Goal: Task Accomplishment & Management: Manage account settings

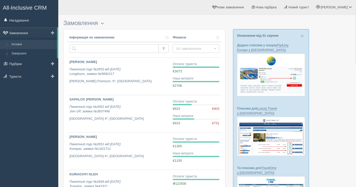
click at [27, 35] on link "Замовлення" at bounding box center [28, 32] width 57 height 11
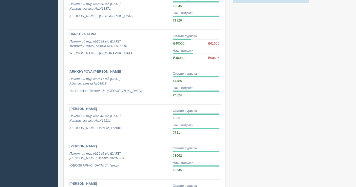
scroll to position [306, 0]
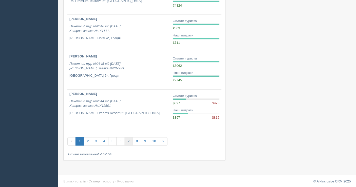
click at [127, 138] on link "7" at bounding box center [129, 142] width 8 height 8
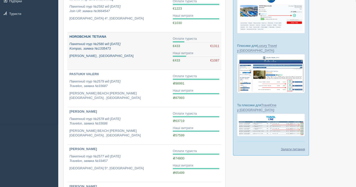
scroll to position [56, 0]
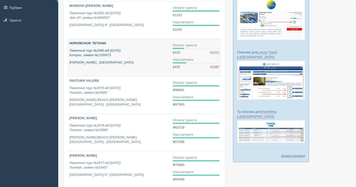
click at [120, 54] on p "Пакетний тур №2580 від 21.05.2025 Kompas, заявка №1335473" at bounding box center [118, 52] width 99 height 9
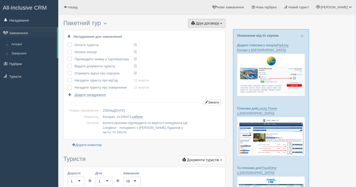
click at [202, 23] on span "Друк договору" at bounding box center [207, 23] width 23 height 4
click at [201, 32] on link "Kompas" at bounding box center [205, 32] width 40 height 8
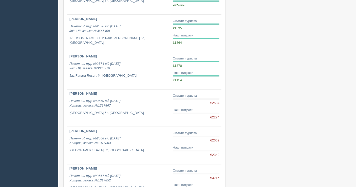
scroll to position [282, 0]
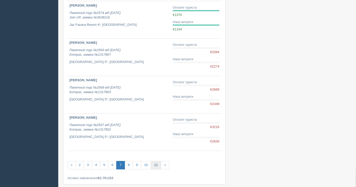
click at [153, 163] on link "11" at bounding box center [156, 166] width 10 height 8
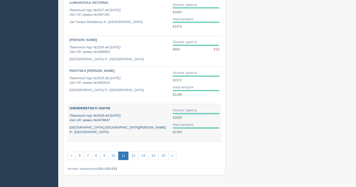
scroll to position [299, 0]
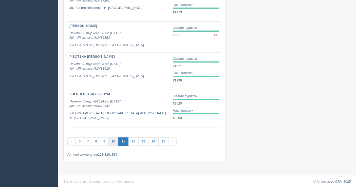
click at [114, 139] on link "10" at bounding box center [113, 142] width 10 height 8
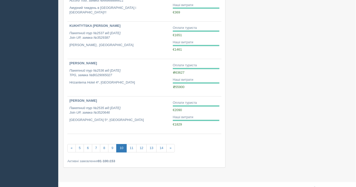
scroll to position [306, 0]
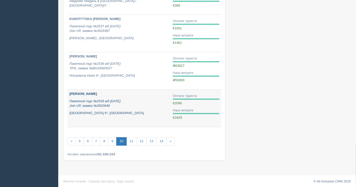
click at [134, 99] on p "Пакетний тур №2535 від 29.01.2025 Join UP, заявка №3520646" at bounding box center [118, 103] width 99 height 9
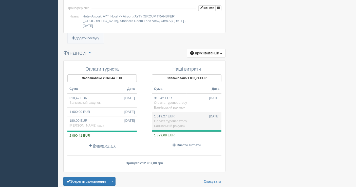
scroll to position [487, 0]
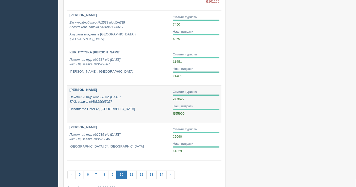
scroll to position [249, 0]
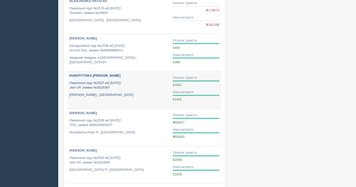
click at [131, 82] on p "Пакетний тур №2537 від 04.02.2025 Join UP, заявка №3529387" at bounding box center [118, 85] width 99 height 9
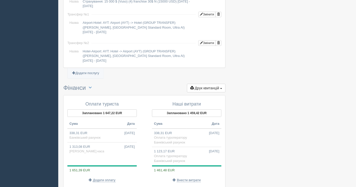
scroll to position [507, 0]
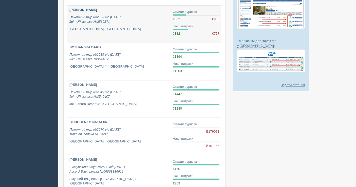
scroll to position [108, 0]
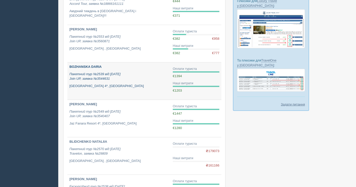
click at [119, 79] on p "Пакетний тур №2539 від [DATE] Join UP, заявка №3544631" at bounding box center [118, 76] width 99 height 9
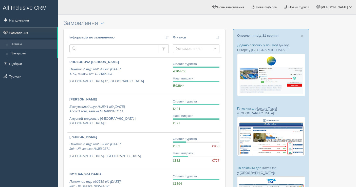
scroll to position [108, 0]
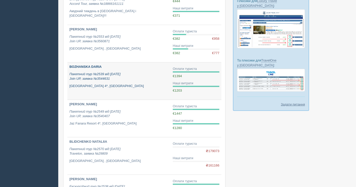
click at [127, 75] on p "Пакетний тур №2539 від [DATE] Join UP, заявка №3544631" at bounding box center [118, 76] width 99 height 9
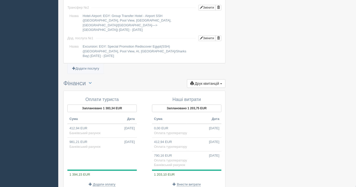
scroll to position [452, 0]
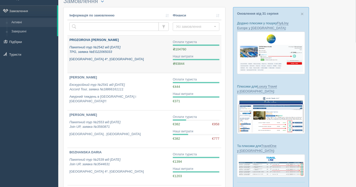
scroll to position [28, 0]
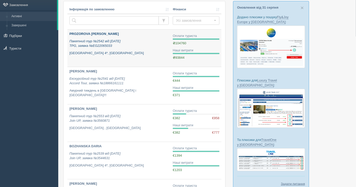
click at [131, 42] on p "Пакетний тур №2542 від 10.03.2025 TPG, заявка №EG22065033" at bounding box center [118, 43] width 99 height 9
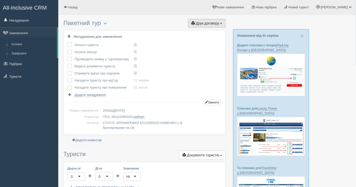
click at [196, 23] on span "Друк договору" at bounding box center [207, 23] width 23 height 4
click at [194, 32] on link "TPG" at bounding box center [200, 32] width 49 height 8
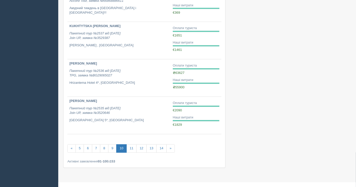
scroll to position [306, 0]
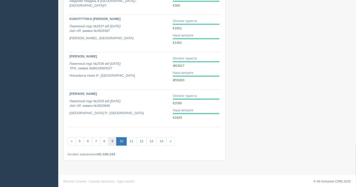
click at [113, 141] on link "9" at bounding box center [112, 142] width 8 height 8
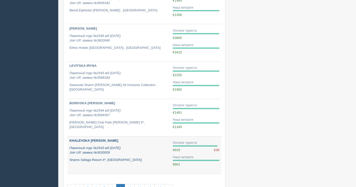
scroll to position [254, 0]
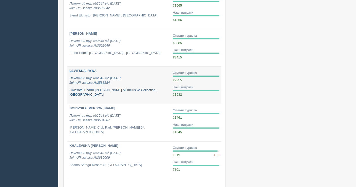
click at [114, 86] on div "LEVITSKA IRYNA Пакетний тур №2545 від 19.03.2025 Join UP, заявка №3588184 Swiss…" at bounding box center [118, 83] width 99 height 29
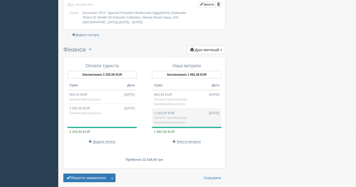
scroll to position [590, 0]
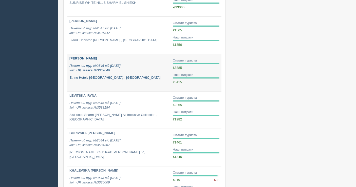
scroll to position [225, 0]
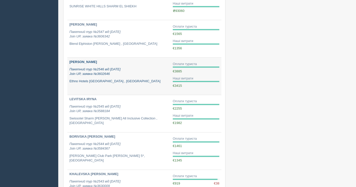
click at [121, 67] on icon "Пакетний тур №2546 від 31.03.2025 Join UP, заявка №3602646" at bounding box center [94, 71] width 51 height 9
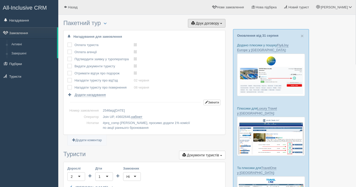
click at [207, 24] on span "Друк договору" at bounding box center [207, 23] width 23 height 4
click at [198, 29] on link "Join UP" at bounding box center [191, 32] width 69 height 8
click at [12, 33] on link "Замовлення" at bounding box center [28, 32] width 57 height 11
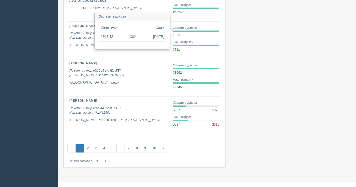
scroll to position [306, 0]
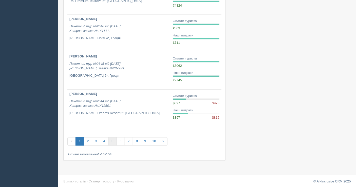
click at [110, 142] on link "5" at bounding box center [112, 142] width 8 height 8
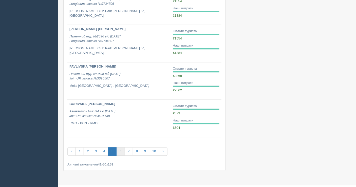
scroll to position [306, 0]
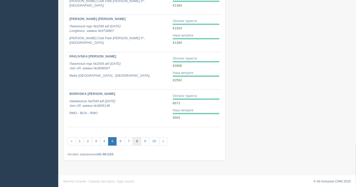
click at [135, 142] on link "8" at bounding box center [137, 142] width 8 height 8
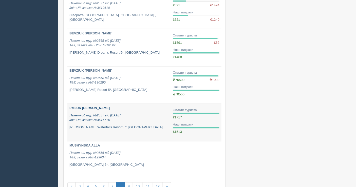
scroll to position [282, 0]
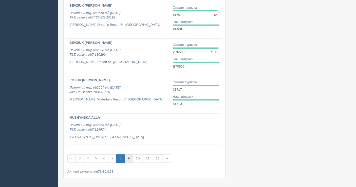
click at [126, 158] on link "9" at bounding box center [129, 159] width 8 height 8
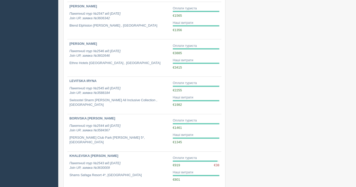
scroll to position [306, 0]
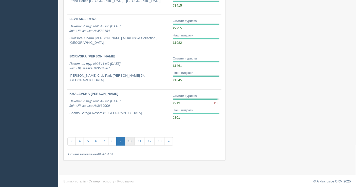
click at [129, 140] on link "10" at bounding box center [130, 142] width 10 height 8
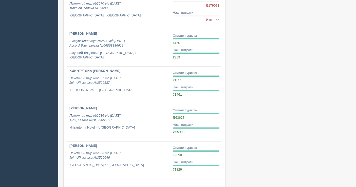
scroll to position [306, 0]
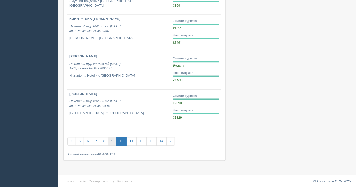
click at [108, 138] on link "9" at bounding box center [112, 142] width 8 height 8
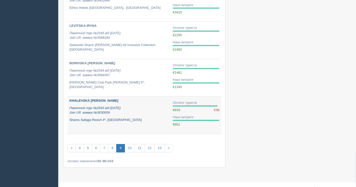
scroll to position [306, 0]
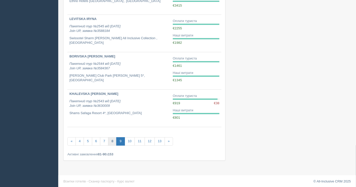
click at [110, 139] on link "8" at bounding box center [112, 142] width 8 height 8
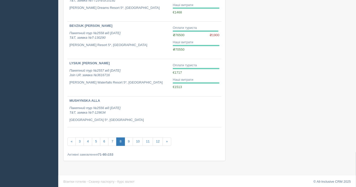
scroll to position [299, 0]
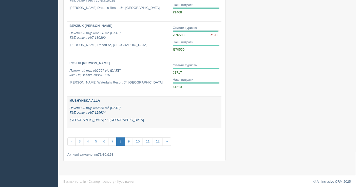
click at [110, 111] on p "Пакетний тур №2556 від 10.04.2025 T&T, заявка №T-129634" at bounding box center [118, 110] width 99 height 9
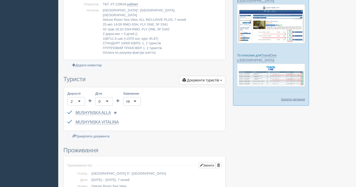
scroll to position [28, 0]
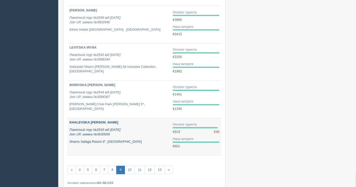
scroll to position [306, 0]
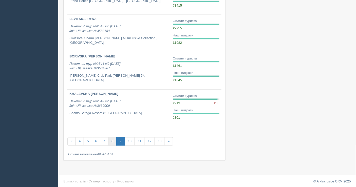
click at [114, 140] on link "8" at bounding box center [112, 142] width 8 height 8
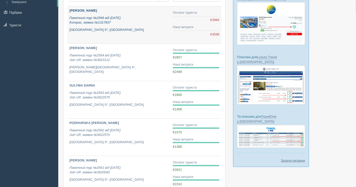
scroll to position [45, 0]
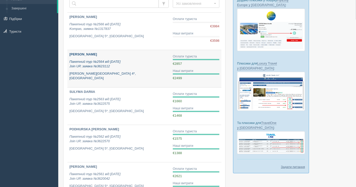
click at [120, 65] on p "Пакетний тур №2564 від 22.04.2025 Join UP, заявка №3623112" at bounding box center [118, 64] width 99 height 9
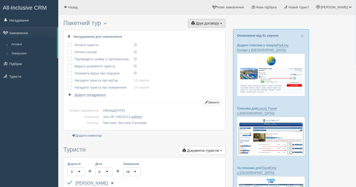
click at [209, 24] on span "Друк договору" at bounding box center [207, 23] width 23 height 4
click at [196, 31] on link "Join UP" at bounding box center [191, 32] width 69 height 8
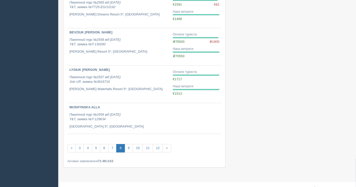
scroll to position [299, 0]
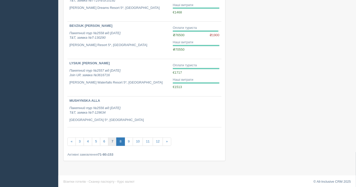
click at [112, 138] on link "7" at bounding box center [112, 142] width 8 height 8
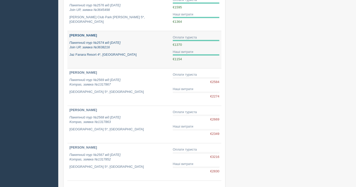
scroll to position [249, 0]
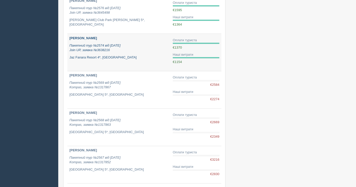
click at [131, 50] on p "Пакетний тур №2574 від 04.05.2025 Join UP, заявка №3638216" at bounding box center [118, 47] width 99 height 9
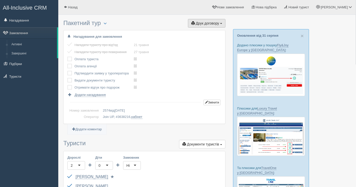
click at [200, 24] on span "Друк договору" at bounding box center [207, 23] width 23 height 4
click at [197, 32] on link "Join UP" at bounding box center [191, 32] width 69 height 8
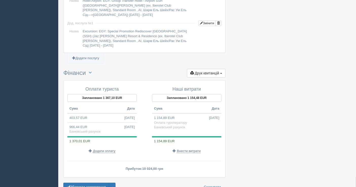
scroll to position [479, 0]
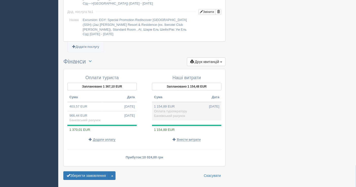
click at [176, 102] on td "1 154,89 EUR 04.05.2025 Оплата туроператору Банківський рахунок" at bounding box center [186, 111] width 69 height 19
type input "54476.00"
type input "47.17"
select select "1598"
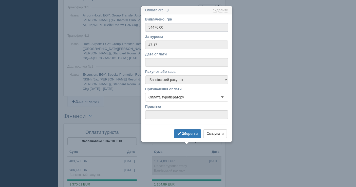
scroll to position [430, 0]
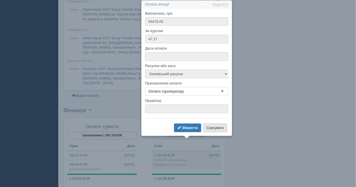
click at [218, 129] on button "Скасувати" at bounding box center [216, 128] width 24 height 9
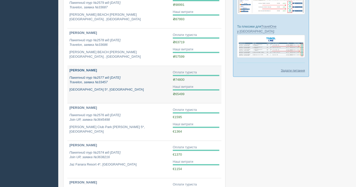
scroll to position [131, 0]
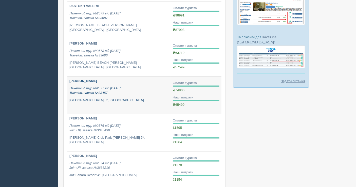
click at [130, 91] on p "Пакетний тур №2577 від [DATE] Travelon, заявка №33457" at bounding box center [118, 90] width 99 height 9
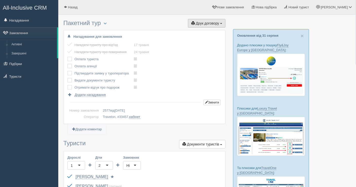
click at [200, 24] on span "Друк договору" at bounding box center [207, 23] width 23 height 4
click at [192, 32] on link "Travelon" at bounding box center [205, 32] width 40 height 8
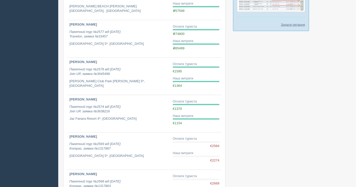
scroll to position [306, 0]
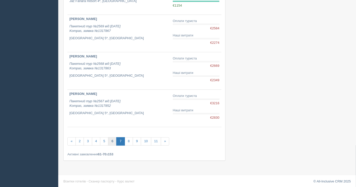
click at [108, 141] on link "6" at bounding box center [112, 142] width 8 height 8
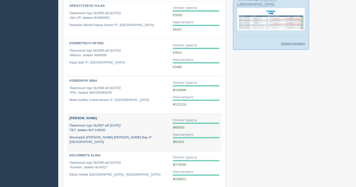
scroll to position [306, 0]
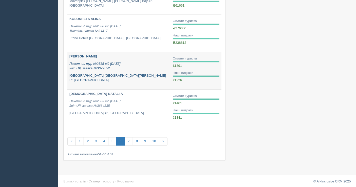
click at [131, 67] on p "Пакетний тур №2585 від [DATE] Join UP, заявка №3672552" at bounding box center [118, 66] width 99 height 9
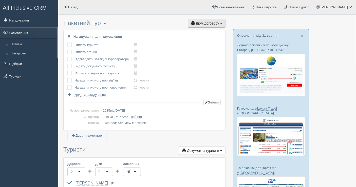
click at [214, 24] on span "Друк договору" at bounding box center [207, 23] width 23 height 4
click at [202, 32] on link "Join UP" at bounding box center [191, 32] width 69 height 8
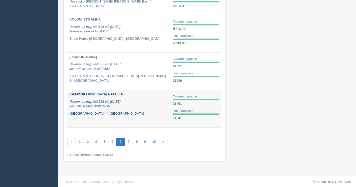
scroll to position [277, 0]
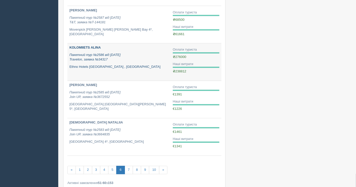
click at [129, 58] on p "Пакетний тур №2586 від 30.05.2025 Travelon, заявка №34317" at bounding box center [118, 57] width 99 height 9
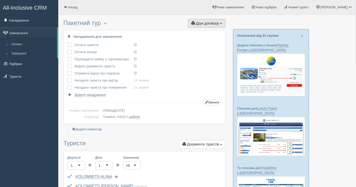
click at [208, 21] on button "Друк договору Друк" at bounding box center [207, 23] width 38 height 9
click at [208, 30] on link "Travelon" at bounding box center [205, 32] width 40 height 8
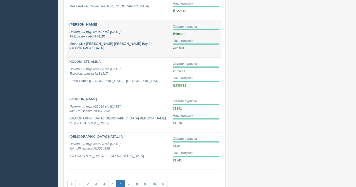
scroll to position [249, 0]
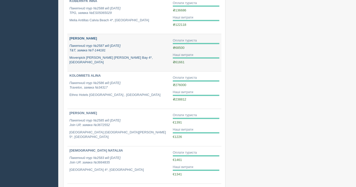
click at [121, 44] on icon "Пакетний тур №2587 від 30.05.2025 T&T, заявка №T-144181" at bounding box center [94, 48] width 51 height 9
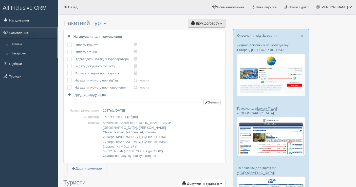
click at [212, 23] on span "Друк договору" at bounding box center [207, 23] width 23 height 4
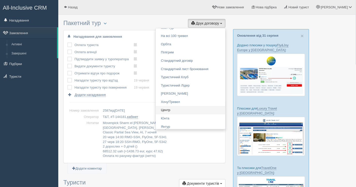
scroll to position [766, 0]
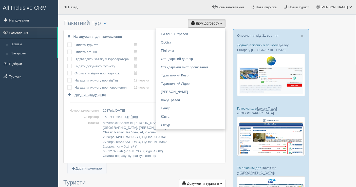
click at [136, 96] on div "Оплата туриста виконано! Оплата агенції виконано! Підтвердити заявку у туропера…" at bounding box center [144, 70] width 154 height 56
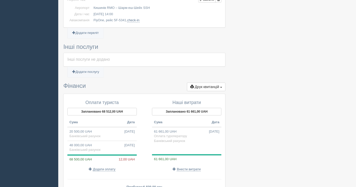
scroll to position [394, 0]
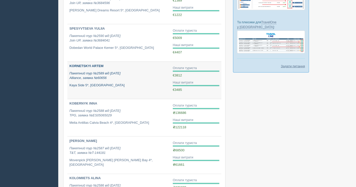
scroll to position [136, 0]
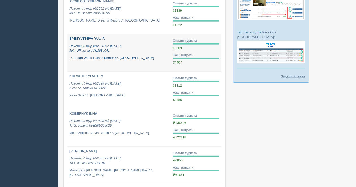
click at [128, 52] on div "SPESYVTSEVA YULIIA Пакетний тур №2590 від [DATE] Join UP, заявка №3684041 Dobed…" at bounding box center [118, 49] width 99 height 24
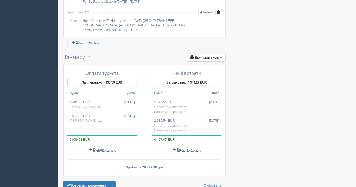
scroll to position [440, 0]
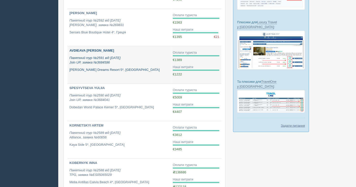
scroll to position [80, 0]
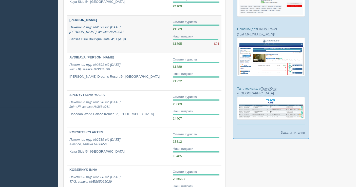
click at [133, 40] on p "Senses Blue Boutique Hotel 4*, Греція" at bounding box center [118, 39] width 99 height 5
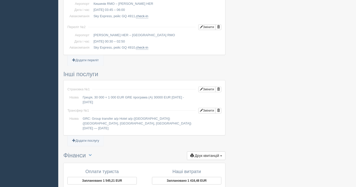
scroll to position [434, 0]
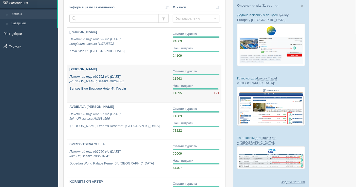
scroll to position [23, 0]
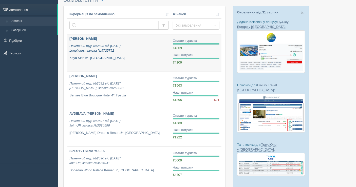
click at [149, 54] on div "KOSTANYAN VANIK Пакетний тур №2593 від 10.06.2025 Longitours, заявка №9725792 K…" at bounding box center [118, 49] width 99 height 24
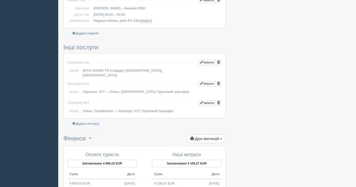
scroll to position [422, 0]
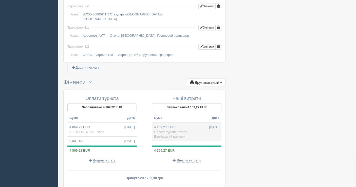
click at [166, 130] on span "Оплата туроператору" at bounding box center [170, 132] width 33 height 4
type input "204230.70"
type input "49.70"
select select "1598"
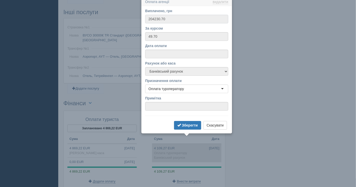
scroll to position [399, 0]
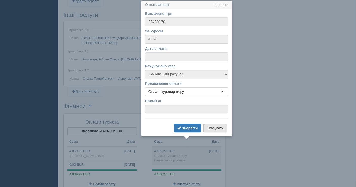
click at [207, 127] on button "Скасувати" at bounding box center [216, 128] width 24 height 9
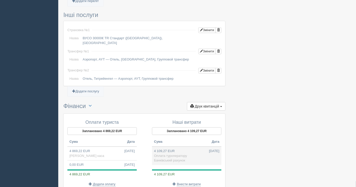
scroll to position [453, 0]
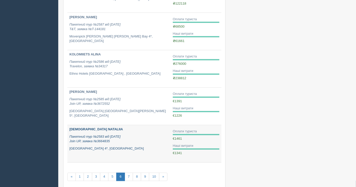
scroll to position [306, 0]
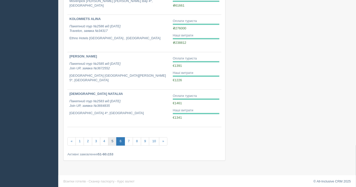
click at [111, 140] on link "5" at bounding box center [112, 142] width 8 height 8
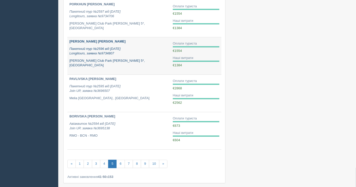
scroll to position [277, 0]
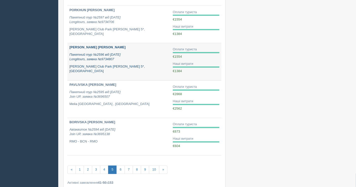
click at [127, 62] on div "[PERSON_NAME] [PERSON_NAME] Пакетний тур №2596 від [DATE] Longitours, заявка №9…" at bounding box center [118, 59] width 99 height 29
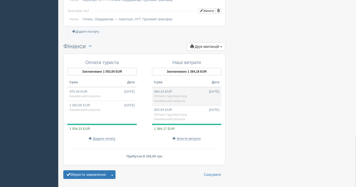
scroll to position [448, 0]
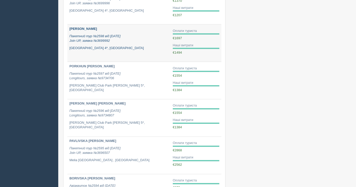
scroll to position [193, 0]
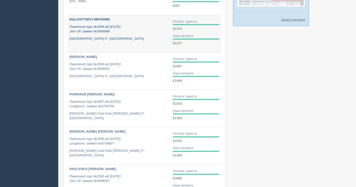
click at [131, 44] on link "KULCHYTSKYI HRYHORII Пакетний тур №2599 від 13.06.2025 Join UP, заявка №3699996…" at bounding box center [118, 33] width 103 height 37
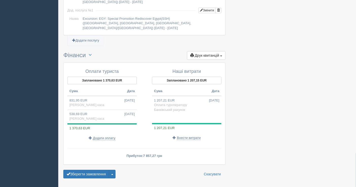
scroll to position [495, 0]
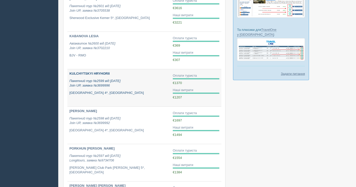
scroll to position [136, 0]
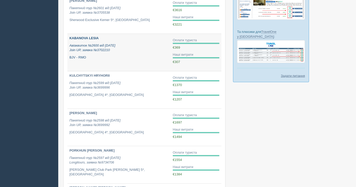
click at [109, 57] on p "BJV - RMO" at bounding box center [118, 57] width 99 height 5
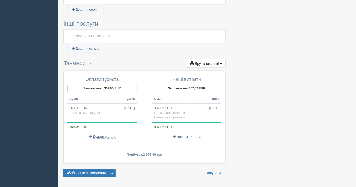
scroll to position [245, 0]
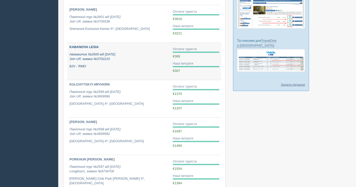
scroll to position [108, 0]
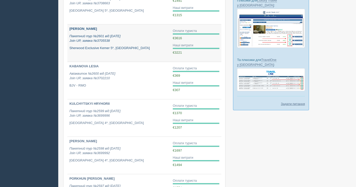
click at [139, 43] on div "[PERSON_NAME] Пакетний тур №2601 від [DATE] Join UP, заявка №3705538 Sherwood E…" at bounding box center [118, 39] width 99 height 24
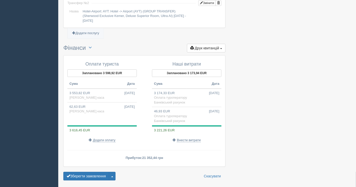
scroll to position [487, 0]
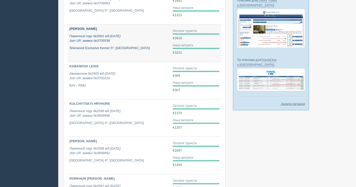
scroll to position [80, 0]
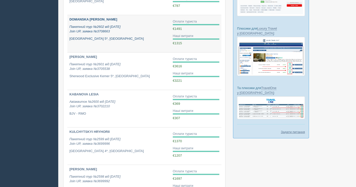
click at [106, 43] on link "DOMANSKA TETIANA Пакетний тур №2602 від 19.06.2025 Join UP, заявка №3708663 Lit…" at bounding box center [118, 33] width 103 height 37
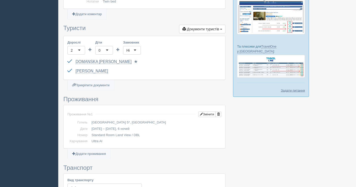
scroll to position [9, 0]
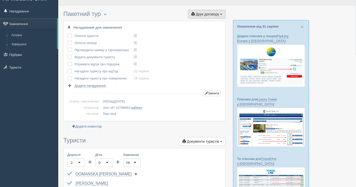
click at [199, 16] on button "Друк договору Друк" at bounding box center [207, 14] width 38 height 9
click at [197, 20] on link "Join UP" at bounding box center [191, 23] width 69 height 8
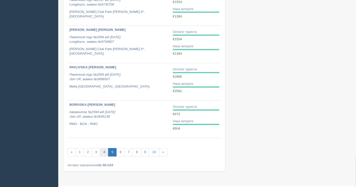
scroll to position [306, 0]
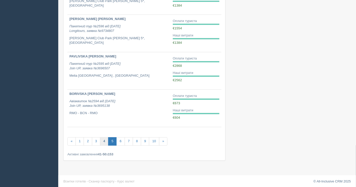
click at [101, 140] on link "4" at bounding box center [104, 142] width 8 height 8
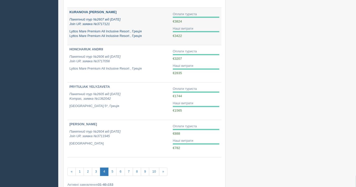
scroll to position [306, 0]
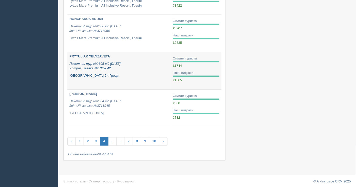
click at [131, 71] on div "PRYTULIAK YELYZAVETA Пакетний тур №2605 від 23.06.2025 Kompas, заявка №1362042 …" at bounding box center [118, 67] width 99 height 24
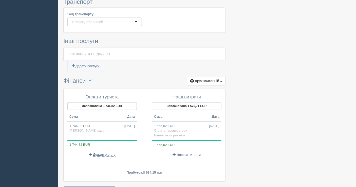
scroll to position [318, 0]
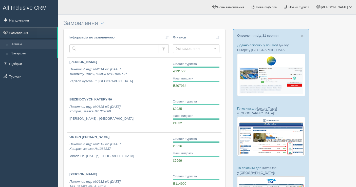
scroll to position [305, 0]
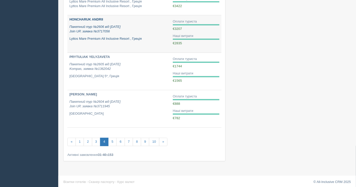
click at [112, 41] on link "HONCHARUK ANDRII Пакетний тур №2606 від 24.06.2025 Join UP, заявка №3717056 Lyt…" at bounding box center [118, 33] width 103 height 37
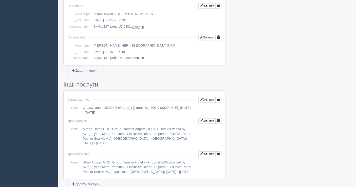
scroll to position [453, 0]
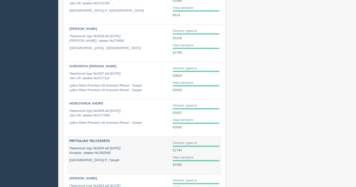
scroll to position [220, 0]
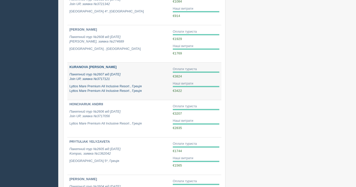
click at [130, 74] on p "Пакетний тур №2607 від [DATE] Join UP, заявка №3717121" at bounding box center [118, 76] width 99 height 9
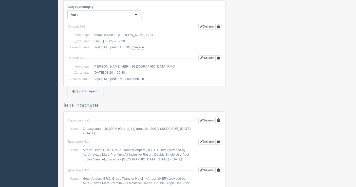
scroll to position [511, 0]
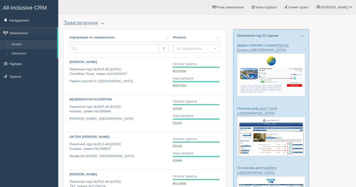
scroll to position [220, 0]
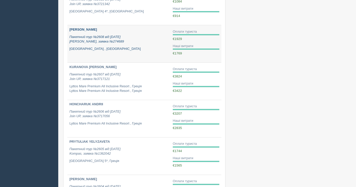
click at [110, 48] on p "MAREA II , Чорногорія" at bounding box center [118, 49] width 99 height 5
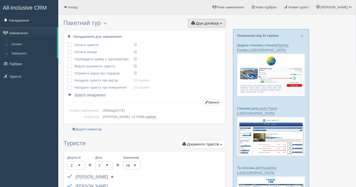
click at [207, 24] on span "Друк договору" at bounding box center [207, 23] width 23 height 4
click at [202, 30] on link "[PERSON_NAME]" at bounding box center [205, 32] width 40 height 8
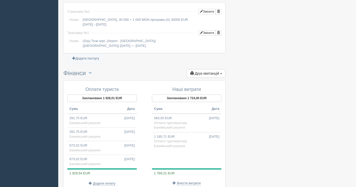
scroll to position [475, 0]
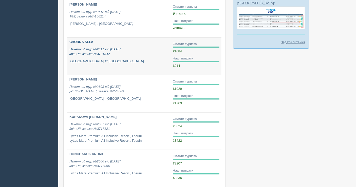
scroll to position [164, 0]
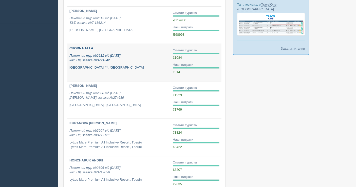
click at [117, 63] on div "CHORNA ALLA Пакетний тур №2611 від 26.06.2025 Join UP, заявка №3721342 Grand Oa…" at bounding box center [118, 58] width 99 height 24
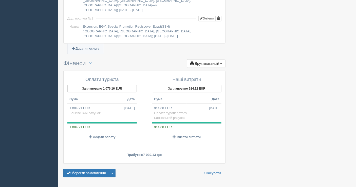
scroll to position [475, 0]
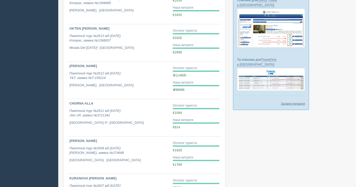
scroll to position [107, 0]
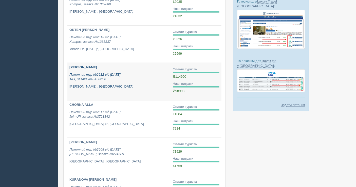
click at [130, 77] on p "Пакетний тур №2612 від 27.06.2025 T&T, заявка №T-156214" at bounding box center [118, 77] width 99 height 9
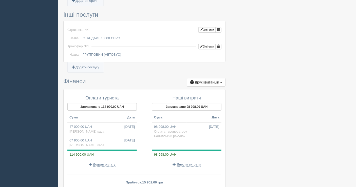
scroll to position [449, 0]
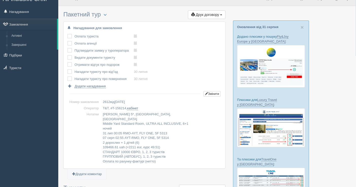
scroll to position [0, 0]
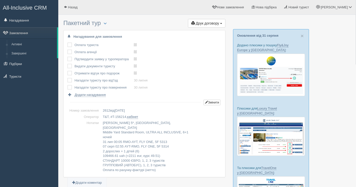
click at [14, 160] on div "All-Inclusive CRM Нагадування Замовлення Активні Завершені" at bounding box center [29, 93] width 58 height 187
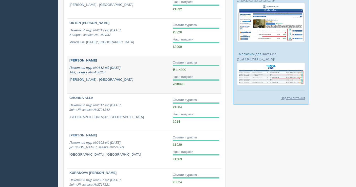
scroll to position [107, 0]
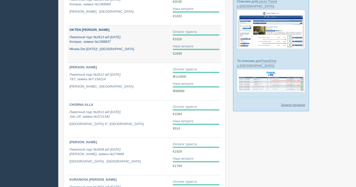
click at [124, 53] on link "OKTEN MARYNA Пакетний тур №2613 від 01.07.2025 Kompas, заявка №1368837 Mirada D…" at bounding box center [118, 44] width 103 height 37
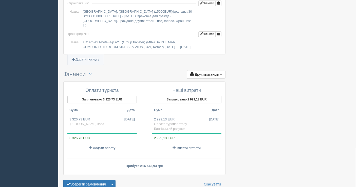
scroll to position [422, 0]
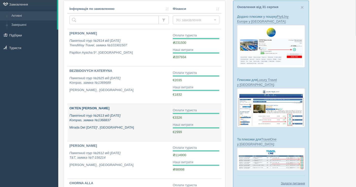
scroll to position [23, 0]
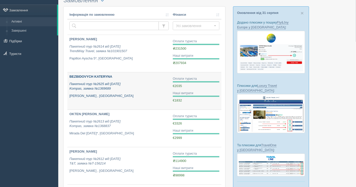
click at [121, 87] on p "Пакетний тур №2625 від 02.07.2025 Kompas, заявка №1369689" at bounding box center [118, 86] width 99 height 9
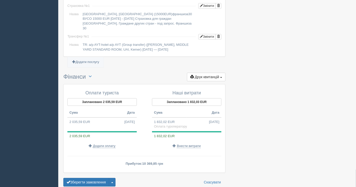
scroll to position [431, 0]
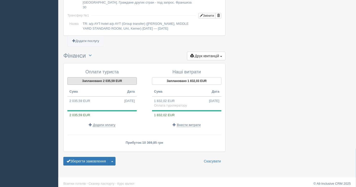
click at [116, 78] on button "Заплановано 2 035,59 EUR" at bounding box center [101, 81] width 69 height 8
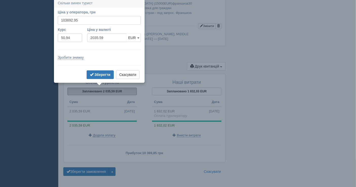
scroll to position [420, 0]
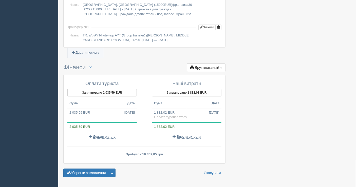
click at [87, 110] on td "2 035,59 EUR 02.07.2025" at bounding box center [101, 112] width 69 height 9
type input "103692.95"
type input "50.94"
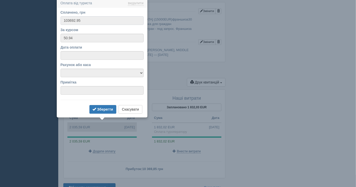
scroll to position [404, 0]
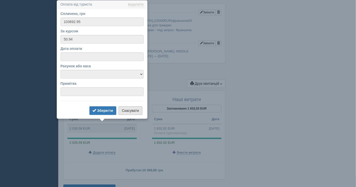
click at [125, 109] on button "Скасувати" at bounding box center [131, 110] width 24 height 9
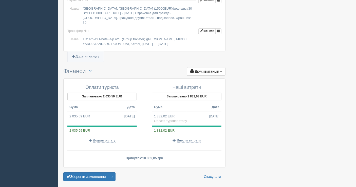
scroll to position [431, 0]
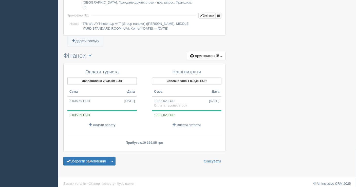
click at [108, 97] on td "2 035,59 EUR 02.07.2025" at bounding box center [101, 101] width 69 height 9
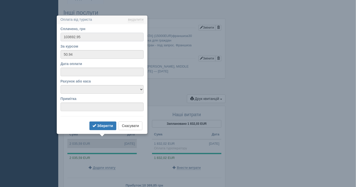
scroll to position [404, 0]
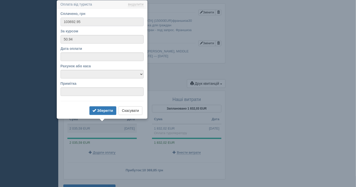
drag, startPoint x: 83, startPoint y: 23, endPoint x: 69, endPoint y: 21, distance: 14.3
click at [69, 21] on input "103692.95" at bounding box center [102, 21] width 83 height 9
click at [134, 109] on button "Скасувати" at bounding box center [131, 110] width 24 height 9
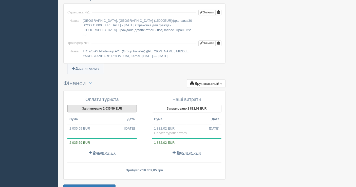
click at [99, 106] on button "Заплановано 2 035,59 EUR" at bounding box center [101, 109] width 69 height 8
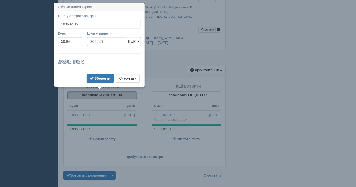
scroll to position [420, 0]
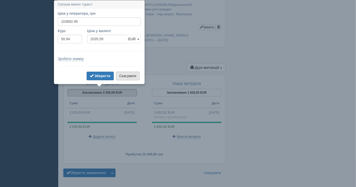
click at [122, 79] on button "Скасувати" at bounding box center [128, 76] width 24 height 9
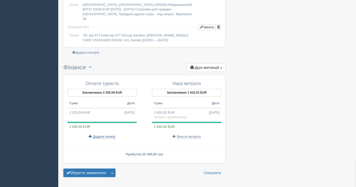
click at [104, 135] on span "Додати оплату" at bounding box center [104, 137] width 23 height 4
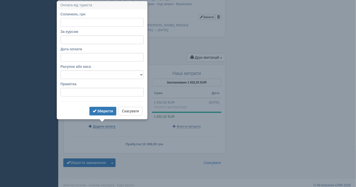
scroll to position [430, 0]
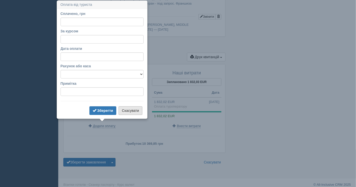
click at [136, 107] on button "Скасувати" at bounding box center [131, 110] width 24 height 9
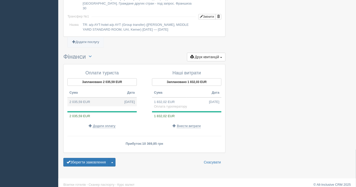
click at [85, 98] on td "2 035,59 EUR 02.07.2025" at bounding box center [101, 102] width 69 height 9
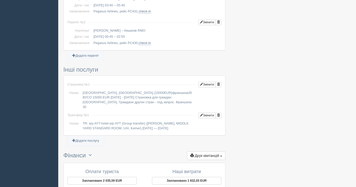
type input "103692.95"
type input "50.94"
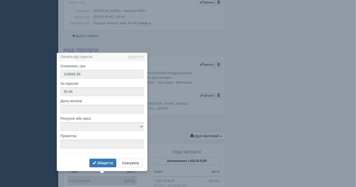
scroll to position [404, 0]
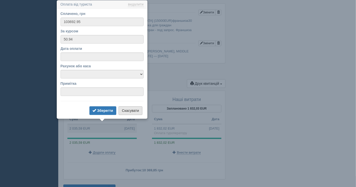
click at [129, 107] on button "Скасувати" at bounding box center [131, 110] width 24 height 9
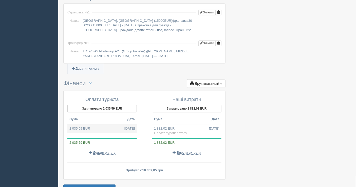
click at [95, 126] on td "2 035,59 EUR 02.07.2025" at bounding box center [101, 128] width 69 height 9
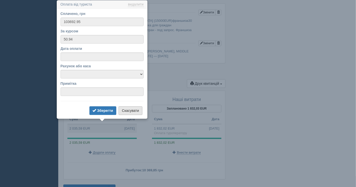
click at [127, 110] on button "Скасувати" at bounding box center [131, 110] width 24 height 9
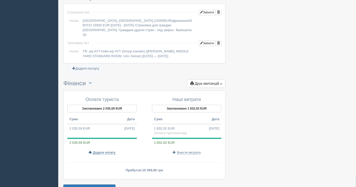
click at [107, 151] on span "Додати оплату" at bounding box center [104, 153] width 23 height 4
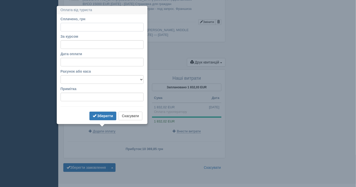
scroll to position [430, 0]
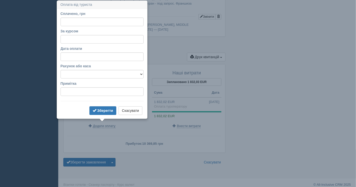
click at [83, 43] on form "Сплачено, грн За курсом Дата оплати Рахунок або каса Банківський рахунок Готівк…" at bounding box center [102, 63] width 83 height 105
click at [83, 43] on input "За курсом" at bounding box center [102, 39] width 83 height 9
type input "50.94"
click at [87, 22] on input "Сплачено, грн" at bounding box center [102, 21] width 83 height 9
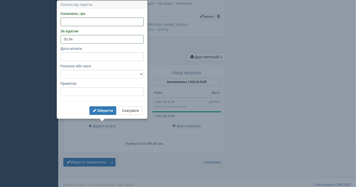
paste input "tel"
type input "207"
click at [97, 72] on select "Банківський рахунок Готівкова каса" at bounding box center [102, 74] width 83 height 9
select select "1598"
click at [61, 70] on select "Банківський рахунок Готівкова каса" at bounding box center [102, 74] width 83 height 9
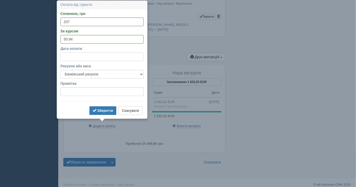
click at [97, 55] on input "Дата оплати" at bounding box center [102, 56] width 83 height 9
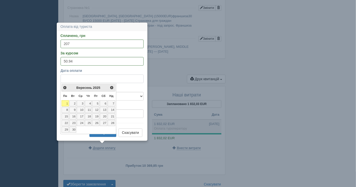
scroll to position [402, 0]
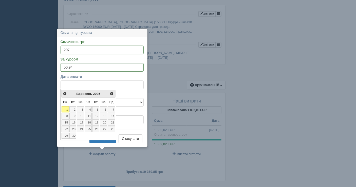
click at [67, 93] on div "<Попер Наст> Вересень 2025" at bounding box center [88, 94] width 54 height 8
click at [66, 92] on link "<Попер" at bounding box center [65, 94] width 6 height 6
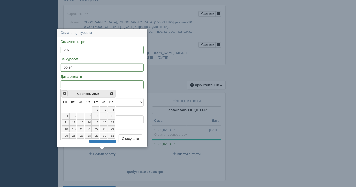
click at [64, 94] on span "<Попер" at bounding box center [65, 94] width 4 height 4
click at [81, 109] on link "2" at bounding box center [80, 109] width 7 height 6
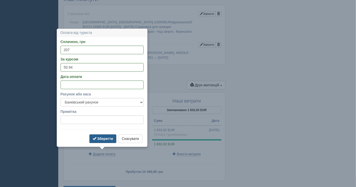
click at [104, 140] on b "Зберегти" at bounding box center [105, 139] width 16 height 4
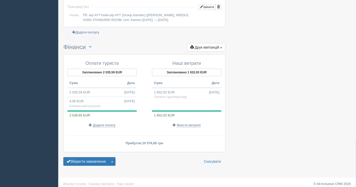
scroll to position [440, 0]
click at [95, 157] on button "Зберегти замовлення" at bounding box center [86, 161] width 46 height 9
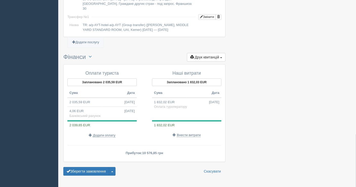
scroll to position [455, 0]
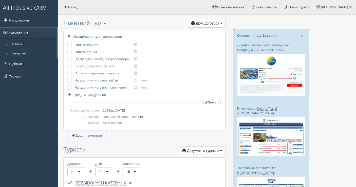
scroll to position [437, 0]
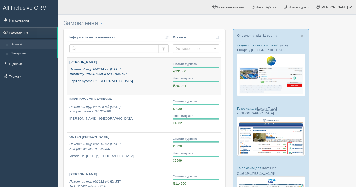
click at [131, 87] on link "KALYTCHUK OLEKSANDRA Пакетний тур №2614 від 03.07.2025 TrendWay Travel, заявка …" at bounding box center [118, 76] width 103 height 37
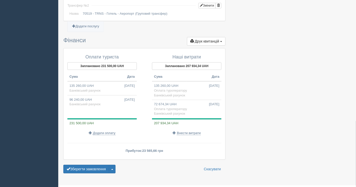
scroll to position [467, 0]
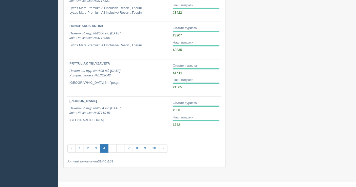
scroll to position [306, 0]
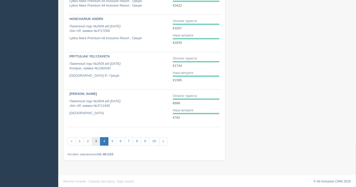
click at [97, 140] on link "3" at bounding box center [96, 142] width 8 height 8
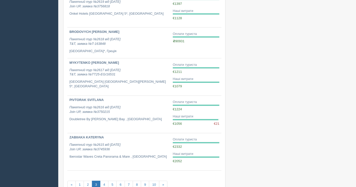
scroll to position [292, 0]
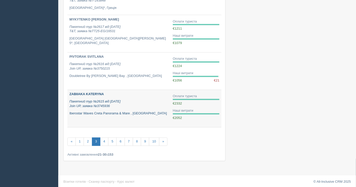
click at [132, 103] on p "Пакетний тур №2615 від [DATE] Join UP, заявка №3745936" at bounding box center [118, 104] width 99 height 9
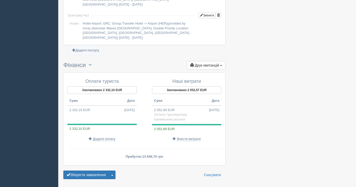
scroll to position [460, 0]
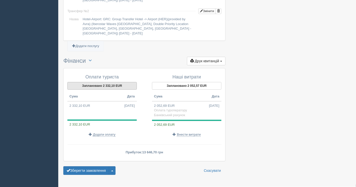
click at [110, 82] on button "Заплановано 2 332,10 EUR" at bounding box center [101, 86] width 69 height 8
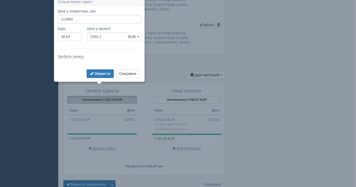
scroll to position [443, 0]
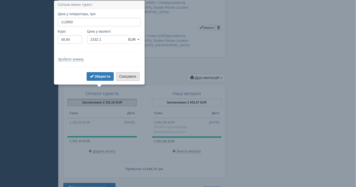
click at [120, 77] on button "Скасувати" at bounding box center [128, 76] width 24 height 9
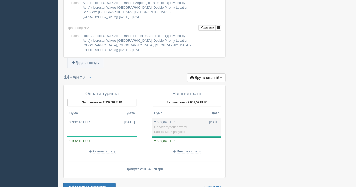
click at [182, 125] on span "Оплата туроператору" at bounding box center [170, 127] width 33 height 4
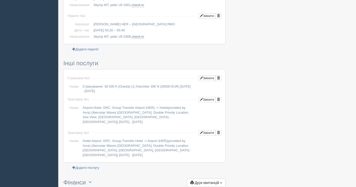
type input "100253.30"
type input "48.84"
select select "1598"
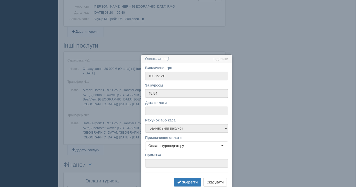
scroll to position [410, 0]
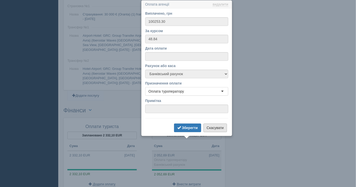
click at [222, 129] on button "Скасувати" at bounding box center [216, 128] width 24 height 9
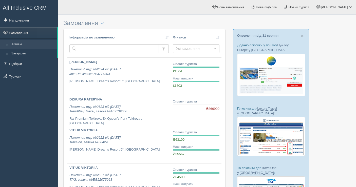
scroll to position [288, 0]
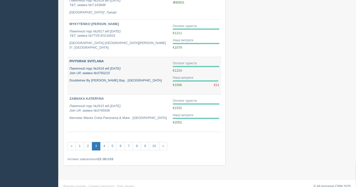
click at [102, 69] on p "Пакетний тур №2616 від [DATE] Join UP, заявка №3750215" at bounding box center [118, 71] width 99 height 9
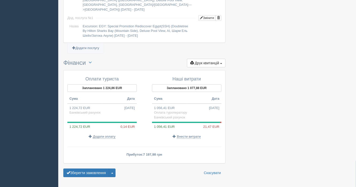
scroll to position [486, 0]
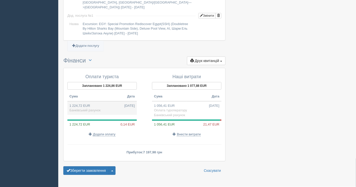
click at [91, 101] on td "1 224,72 EUR 15.07.2025 Банківський рахунок" at bounding box center [101, 108] width 69 height 14
type input "59987.00"
type input "48.98"
select select "1598"
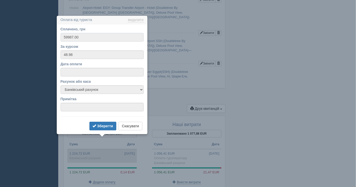
scroll to position [453, 0]
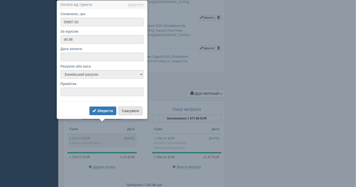
click at [129, 110] on button "Скасувати" at bounding box center [131, 111] width 24 height 9
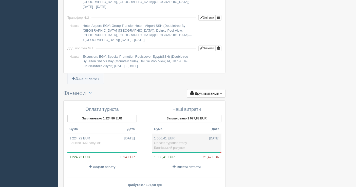
click at [185, 134] on td "1 056,41 EUR 15.07.2025 Оплата туроператору Банківський рахунок" at bounding box center [186, 143] width 69 height 19
type input "52789.02"
type input "49.97"
select select "1598"
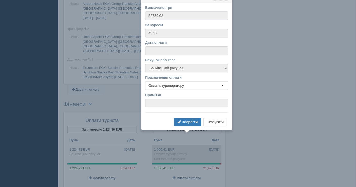
scroll to position [436, 0]
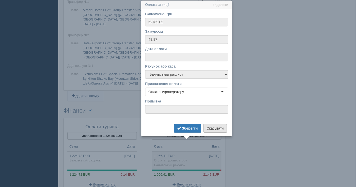
click at [211, 128] on button "Скасувати" at bounding box center [216, 128] width 24 height 9
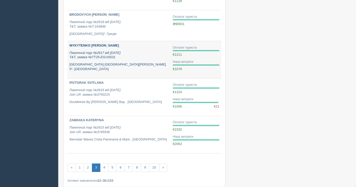
scroll to position [259, 0]
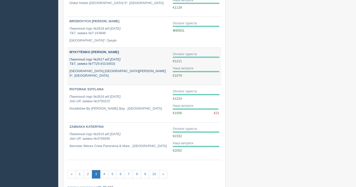
click at [146, 59] on p "Пакетний тур №2617 від [DATE] T&T, заявка №TT25-EG/16531" at bounding box center [118, 61] width 99 height 9
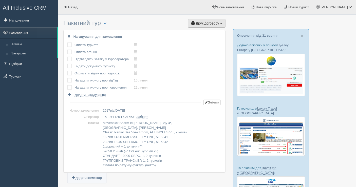
click at [212, 23] on span "Друк договору" at bounding box center [207, 23] width 23 height 4
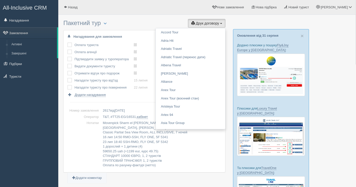
drag, startPoint x: 168, startPoint y: 8, endPoint x: 164, endPoint y: 10, distance: 5.1
click at [168, 8] on ul "[PERSON_NAME] Мій профіль Моя аналітика Для туристів Допомога Вихід" at bounding box center [252, 7] width 209 height 14
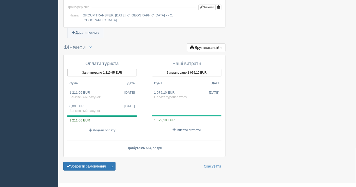
scroll to position [497, 0]
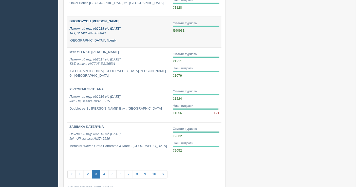
scroll to position [231, 0]
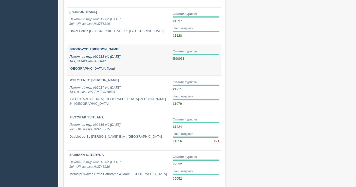
click at [118, 62] on p "Пакетний тур №2618 від [DATE] T&T, заявка №T-163848" at bounding box center [118, 59] width 99 height 9
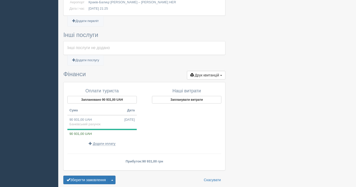
scroll to position [462, 0]
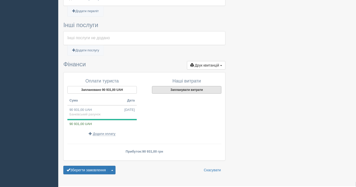
click at [189, 86] on button "Запланувати витрати" at bounding box center [186, 90] width 69 height 8
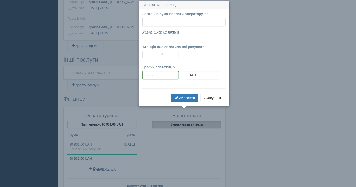
scroll to position [428, 0]
click at [217, 95] on button "Скасувати" at bounding box center [213, 98] width 24 height 9
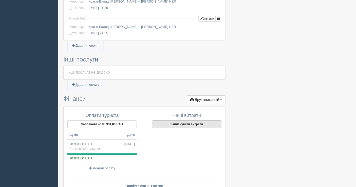
click at [159, 121] on button "Запланувати витрати" at bounding box center [186, 125] width 69 height 8
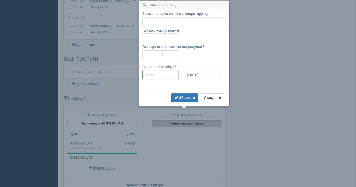
scroll to position [429, 0]
paste input "84860.00"
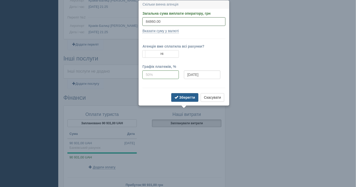
type input "84860.00"
click at [187, 96] on b "Зберегти" at bounding box center [187, 98] width 16 height 4
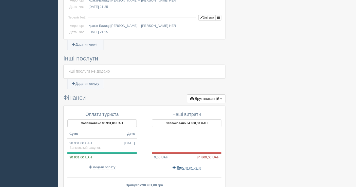
click at [185, 166] on span "Внести витрати" at bounding box center [189, 168] width 24 height 4
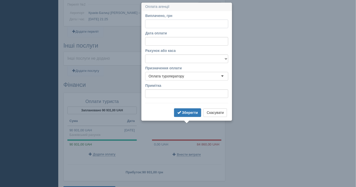
scroll to position [444, 0]
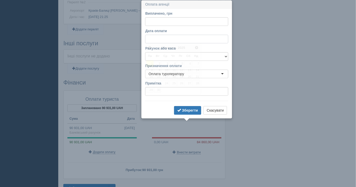
click at [168, 39] on input "Дата оплати" at bounding box center [186, 39] width 83 height 9
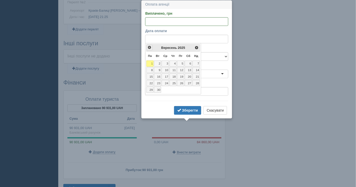
click at [151, 46] on span "<Попер" at bounding box center [150, 47] width 4 height 4
click at [180, 73] on td "15" at bounding box center [181, 76] width 8 height 7
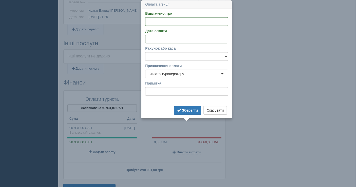
click at [170, 36] on input "Дата оплати" at bounding box center [186, 39] width 83 height 9
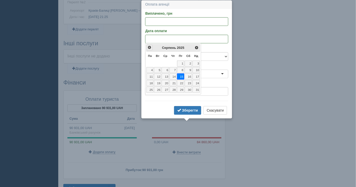
click at [149, 47] on span "<Попер" at bounding box center [150, 47] width 4 height 4
click at [160, 74] on link "15" at bounding box center [157, 77] width 7 height 6
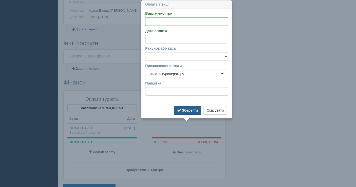
click at [188, 110] on b "Зберегти" at bounding box center [190, 111] width 16 height 4
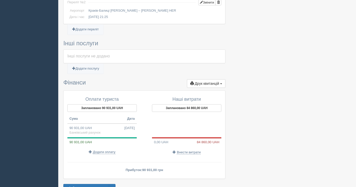
click at [188, 123] on div at bounding box center [186, 128] width 69 height 18
click at [186, 151] on span "Внести витрати" at bounding box center [189, 153] width 24 height 4
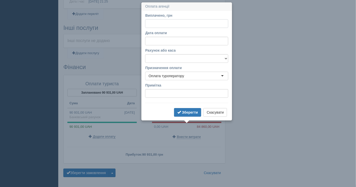
scroll to position [461, 0]
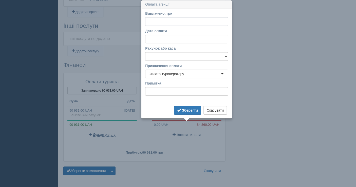
paste input "84860.00"
type input "84860.00"
click at [176, 41] on input "Дата оплати" at bounding box center [186, 39] width 83 height 9
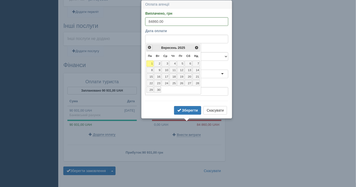
click at [149, 48] on span "<Попер" at bounding box center [150, 47] width 4 height 4
click at [159, 74] on link "15" at bounding box center [157, 77] width 7 height 6
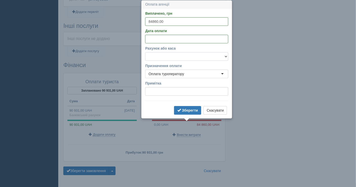
click at [187, 52] on select "Банківський рахунок Готівкова каса" at bounding box center [186, 56] width 83 height 9
select select "1598"
click at [145, 52] on select "Банківський рахунок Готівкова каса" at bounding box center [186, 56] width 83 height 9
click at [182, 109] on button "Зберегти" at bounding box center [187, 110] width 27 height 9
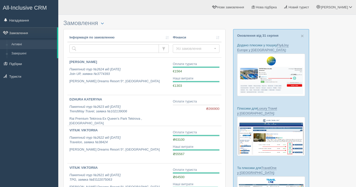
scroll to position [231, 0]
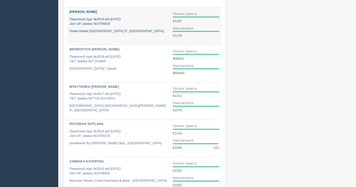
click at [101, 29] on p "Onkel Hotels [GEOGRAPHIC_DATA] 5*, [GEOGRAPHIC_DATA]" at bounding box center [118, 31] width 99 height 5
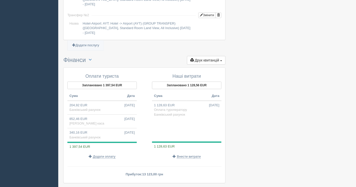
scroll to position [482, 0]
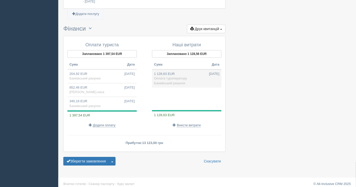
click at [193, 70] on td "1 128,63 EUR 19.07.2025 Оплата туроператору Банківський рахунок" at bounding box center [186, 78] width 69 height 19
type input "55077.00"
type input "48.80"
select select "1598"
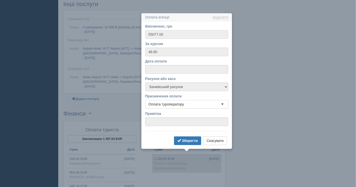
scroll to position [410, 0]
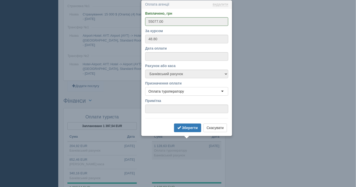
click at [210, 133] on div "Зберегти Скасувати" at bounding box center [186, 129] width 83 height 10
click at [210, 130] on button "Скасувати" at bounding box center [216, 128] width 24 height 9
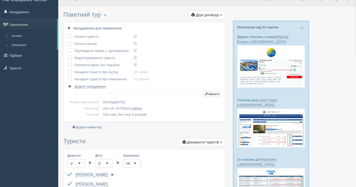
scroll to position [0, 0]
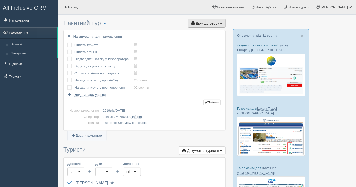
click at [208, 22] on span "Друк договору" at bounding box center [207, 23] width 23 height 4
click at [202, 28] on link "Join UP" at bounding box center [191, 32] width 69 height 8
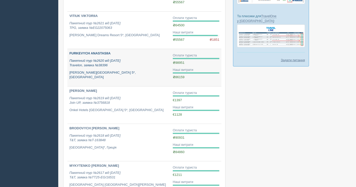
scroll to position [147, 0]
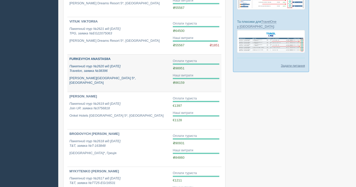
click at [139, 69] on p "Пакетний тур №2620 від [DATE] Travelon, заявка №38396" at bounding box center [118, 68] width 99 height 9
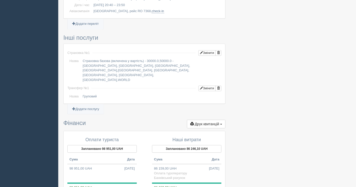
scroll to position [335, 0]
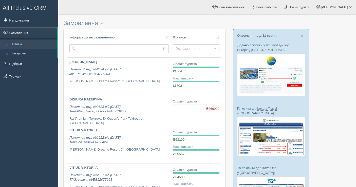
scroll to position [147, 0]
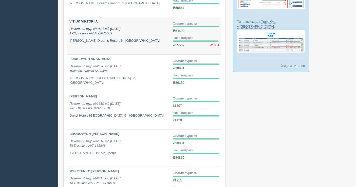
click at [126, 33] on p "Пакетний тур №2621 від [DATE] TPG, заявка №EG22075063" at bounding box center [118, 31] width 99 height 9
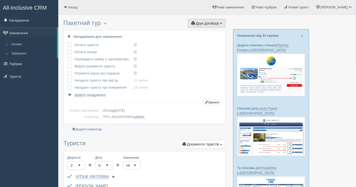
click at [208, 21] on button "Друк договору Друк" at bounding box center [207, 23] width 38 height 9
click at [200, 30] on link "TPG" at bounding box center [200, 32] width 49 height 8
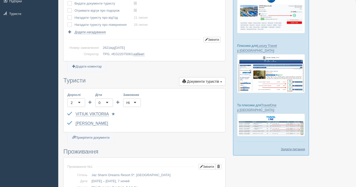
scroll to position [56, 0]
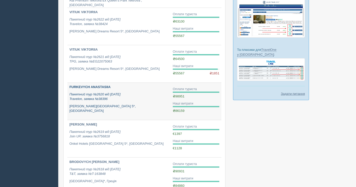
scroll to position [90, 0]
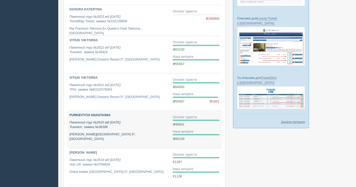
click at [120, 124] on p "Пакетний тур №2620 від 17.07.2025 Travelon, заявка №38396" at bounding box center [118, 124] width 99 height 9
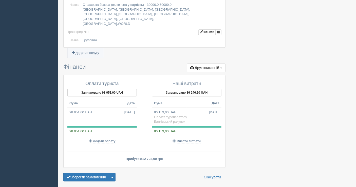
scroll to position [420, 0]
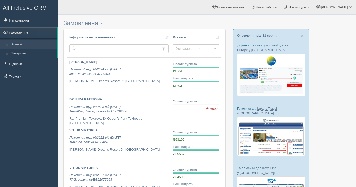
scroll to position [90, 0]
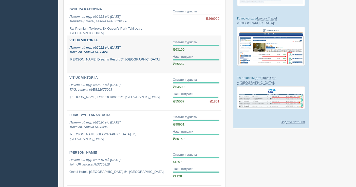
click at [99, 62] on link "VITIUK VIKTORIIA Пакетний тур №2622 від 18.07.2025 Travelon, заявка №38424 Jaz …" at bounding box center [118, 54] width 103 height 37
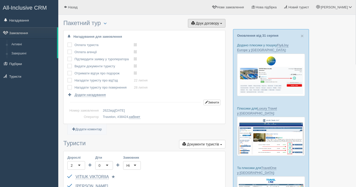
click at [203, 20] on button "Друк договору Друк" at bounding box center [207, 23] width 38 height 9
click at [200, 32] on link "Travelon" at bounding box center [205, 32] width 40 height 8
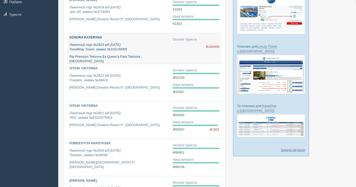
scroll to position [34, 0]
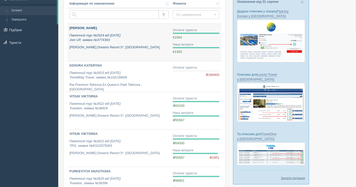
click at [126, 45] on p "[PERSON_NAME] Dreams Resort 5*, [GEOGRAPHIC_DATA]" at bounding box center [118, 47] width 99 height 5
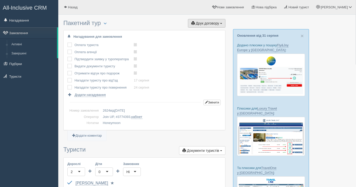
click at [208, 26] on button "Друк договору Друк" at bounding box center [207, 23] width 38 height 9
click at [193, 32] on link "Join UP" at bounding box center [191, 32] width 69 height 8
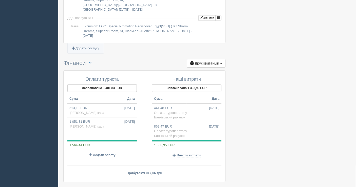
scroll to position [499, 0]
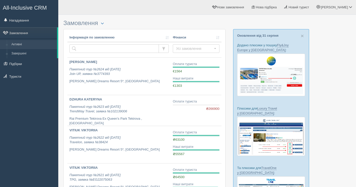
scroll to position [34, 0]
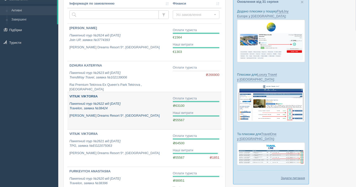
click at [133, 109] on p "Пакетний тур №2622 від [DATE] Travelon, заявка №38424" at bounding box center [118, 106] width 99 height 9
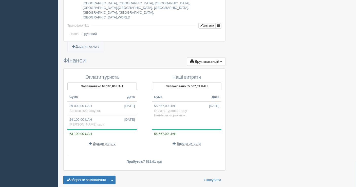
scroll to position [429, 0]
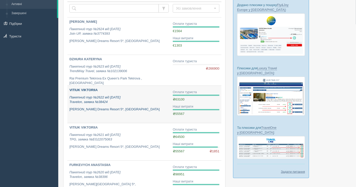
scroll to position [6, 0]
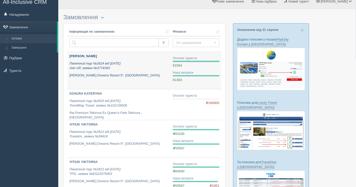
click at [125, 81] on link "[PERSON_NAME] Пакетний тур №2624 від [DATE] Join UP, заявка №3774393 [PERSON_NA…" at bounding box center [118, 70] width 103 height 37
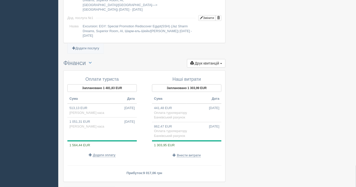
scroll to position [499, 0]
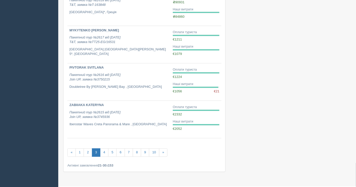
scroll to position [299, 0]
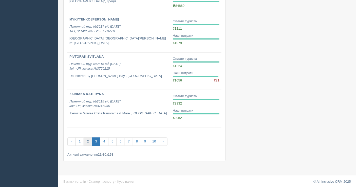
click at [88, 141] on link "2" at bounding box center [88, 142] width 8 height 8
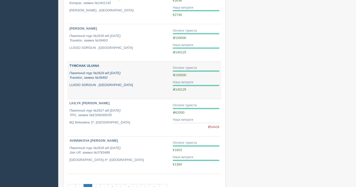
scroll to position [306, 0]
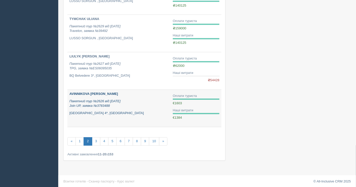
click at [145, 112] on p "Porto Greco Village 4*, Греція" at bounding box center [118, 113] width 99 height 5
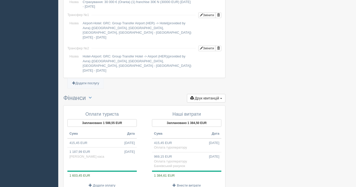
scroll to position [473, 0]
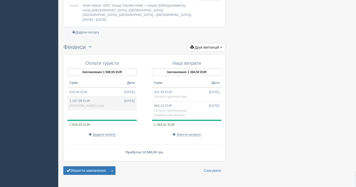
click at [104, 97] on td "1 187,99 EUR 22.08.2025 Готівкова каса" at bounding box center [101, 104] width 69 height 14
type input "57000.00"
type input "47.98"
select select "1597"
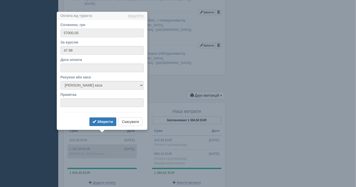
scroll to position [437, 0]
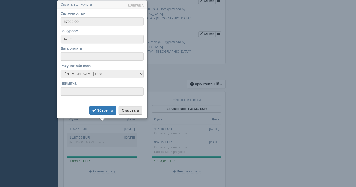
click at [133, 110] on button "Скасувати" at bounding box center [131, 110] width 24 height 9
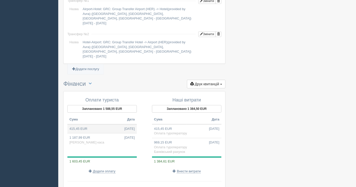
click at [94, 124] on td "415,45 EUR 30.07.2025" at bounding box center [101, 128] width 69 height 9
type input "20000.00"
type input "48.14"
select select
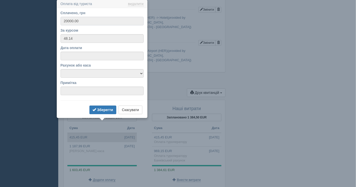
scroll to position [427, 0]
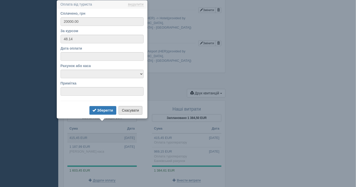
click at [135, 106] on button "Скасувати" at bounding box center [131, 110] width 24 height 9
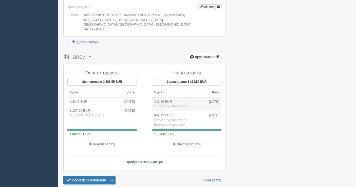
scroll to position [473, 0]
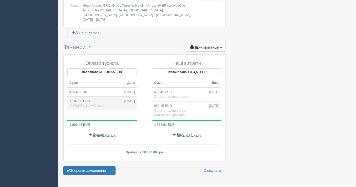
click at [111, 97] on td "1 187,99 EUR 22.08.2025 Готівкова каса" at bounding box center [101, 104] width 69 height 14
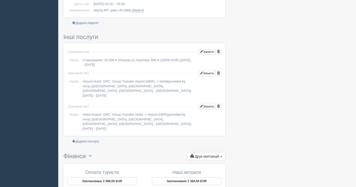
type input "57000.00"
type input "47.98"
select select "1597"
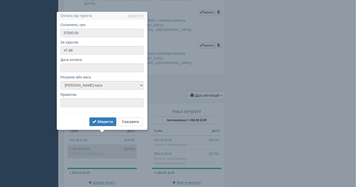
scroll to position [437, 0]
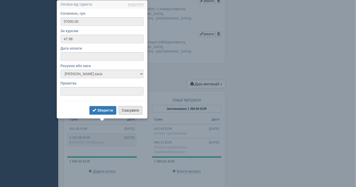
click at [127, 108] on button "Скасувати" at bounding box center [131, 110] width 24 height 9
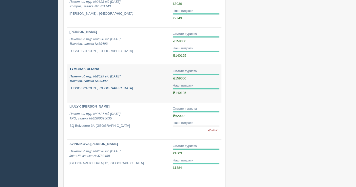
scroll to position [249, 0]
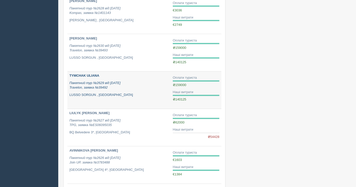
click at [121, 97] on link "TYMCHAK ULIANA Пакетний тур №2629 від 31.07.2025 Travelon, заявка №39492 LUSSO …" at bounding box center [118, 90] width 103 height 37
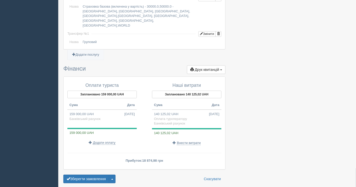
scroll to position [420, 0]
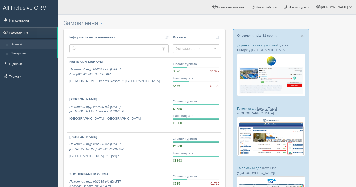
scroll to position [249, 0]
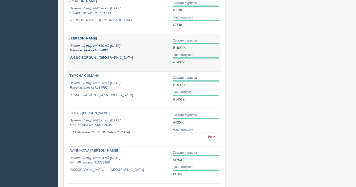
click at [143, 62] on link "TYMCHAK IGOR Пакетний тур №2630 від 31.07.2025 Travelon, заявка №39493 LUSSO SO…" at bounding box center [118, 52] width 103 height 37
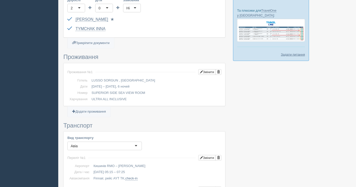
scroll to position [113, 0]
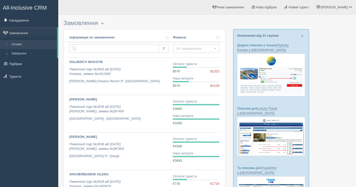
scroll to position [249, 0]
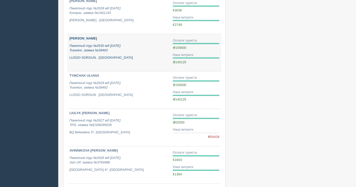
click at [112, 57] on p "LUSSO SORGUN , [GEOGRAPHIC_DATA]" at bounding box center [118, 58] width 99 height 5
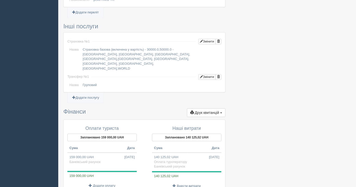
scroll to position [279, 0]
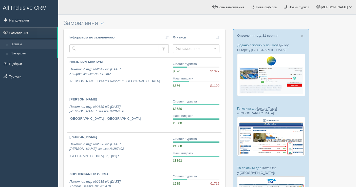
scroll to position [249, 0]
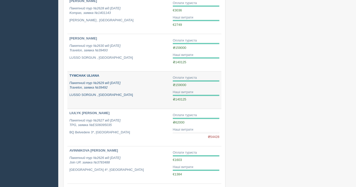
click at [144, 89] on p "Пакетний тур №2629 від [DATE] Travelon, заявка №39492" at bounding box center [118, 85] width 99 height 9
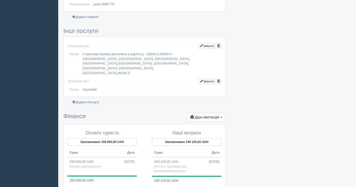
scroll to position [420, 0]
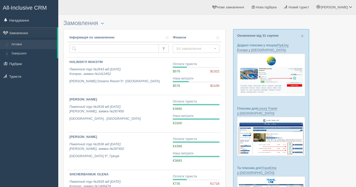
scroll to position [249, 0]
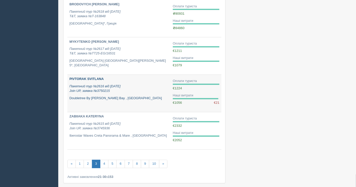
scroll to position [270, 0]
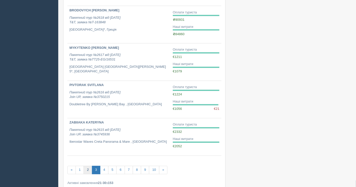
click at [89, 167] on link "2" at bounding box center [88, 170] width 8 height 8
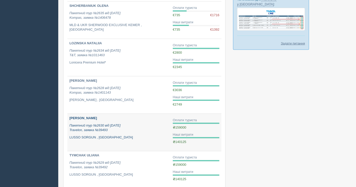
scroll to position [254, 0]
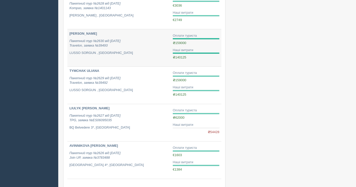
click at [178, 46] on div "Оплати туриста ₴159000 ₴0,00 Наші витрати ₴140125 ₴0,00" at bounding box center [196, 46] width 47 height 26
click at [157, 47] on div "TYMCHAK IGOR Пакетний тур №2630 від 31.07.2025 Travelon, заявка №39493 LUSSO SO…" at bounding box center [118, 43] width 99 height 24
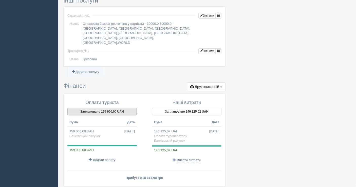
scroll to position [420, 0]
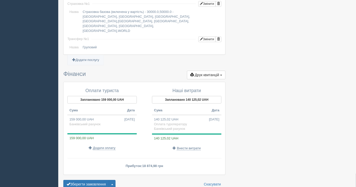
scroll to position [335, 0]
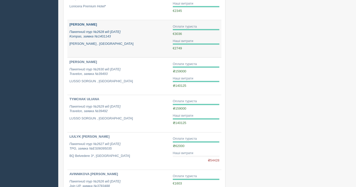
scroll to position [197, 0]
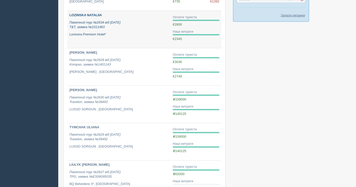
click at [141, 41] on link "LOZINSKA NATALIIA Пакетний тур №2634 від [DATE] T&T, заявка №1011463 [GEOGRAPHI…" at bounding box center [118, 29] width 103 height 37
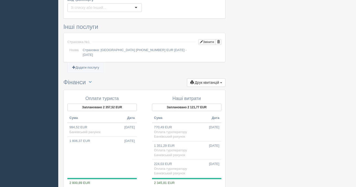
scroll to position [310, 0]
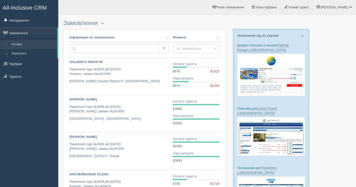
scroll to position [197, 0]
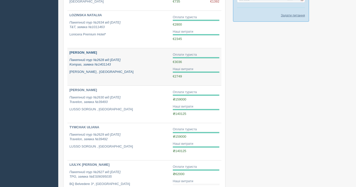
click at [138, 76] on link "[PERSON_NAME] Пакетний тур №2628 від [DATE] Kompas, заявка №1401143 [PERSON_NAM…" at bounding box center [118, 66] width 103 height 37
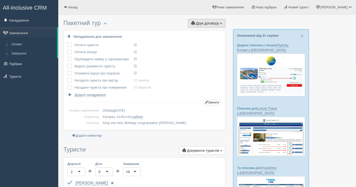
click at [203, 21] on span "Друк договору" at bounding box center [207, 23] width 23 height 4
click at [200, 33] on link "Kompas" at bounding box center [205, 32] width 40 height 8
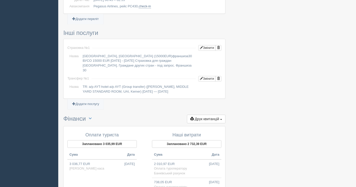
scroll to position [459, 0]
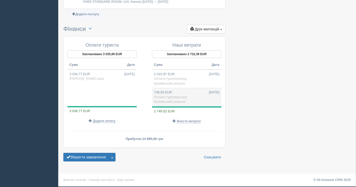
click at [192, 92] on td "738,05 EUR 04.08.2025 Оплата туроператору Банківський рахунок" at bounding box center [186, 97] width 69 height 18
type input "35515.00"
type input "48.12"
select select "1598"
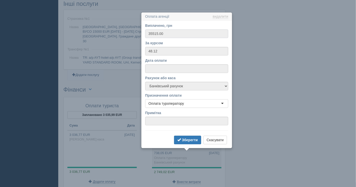
scroll to position [409, 0]
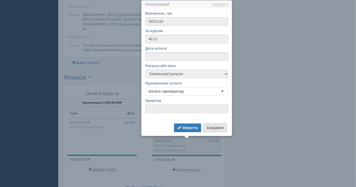
click at [213, 126] on button "Скасувати" at bounding box center [216, 128] width 24 height 9
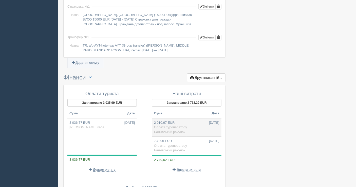
click at [182, 126] on td "2 010,97 EUR 01.08.2025 Оплата туроператору Банківський рахунок" at bounding box center [186, 127] width 69 height 19
type input "99000.00"
type input "49.23"
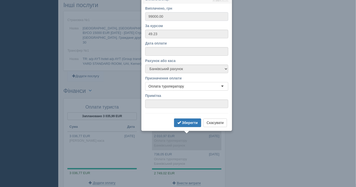
scroll to position [391, 0]
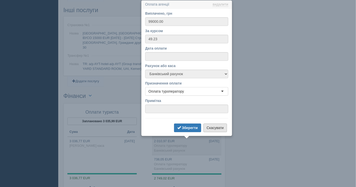
click at [211, 127] on button "Скасувати" at bounding box center [216, 128] width 24 height 9
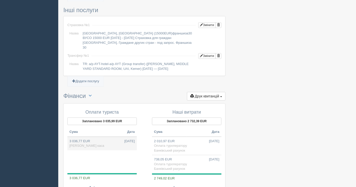
click at [101, 141] on td "3 036,77 EUR 01.08.2025 Готівкова каса" at bounding box center [101, 144] width 69 height 14
type input "149500.00"
type input "49.23"
select select "1597"
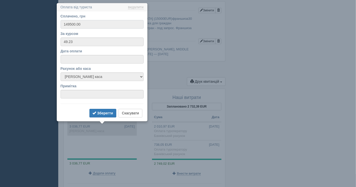
scroll to position [408, 0]
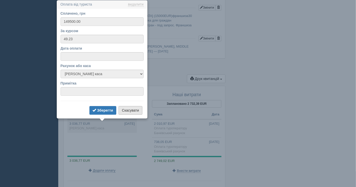
click at [128, 111] on button "Скасувати" at bounding box center [131, 110] width 24 height 9
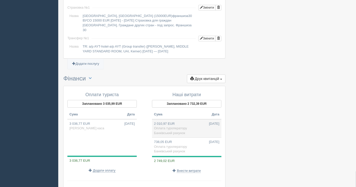
click at [186, 126] on td "2 010,97 EUR 01.08.2025 Оплата туроператору Банківський рахунок" at bounding box center [186, 128] width 69 height 19
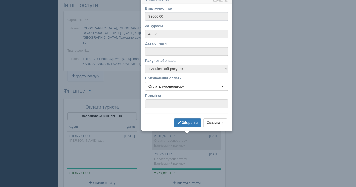
scroll to position [391, 0]
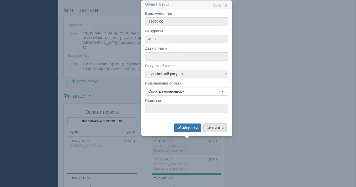
click at [219, 128] on button "Скасувати" at bounding box center [216, 128] width 24 height 9
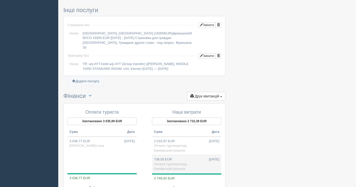
click at [175, 169] on span "Банківський рахунок" at bounding box center [169, 169] width 31 height 4
type input "35515.00"
type input "48.12"
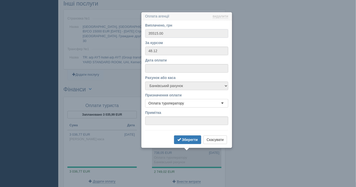
scroll to position [409, 0]
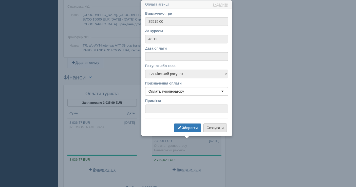
click at [221, 130] on button "Скасувати" at bounding box center [216, 128] width 24 height 9
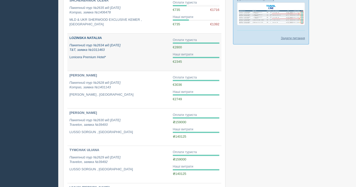
scroll to position [169, 0]
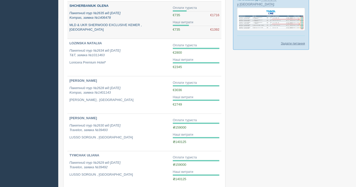
click at [153, 23] on p "MLD & UKR SHERWOOD EXCLUSIVE KEMER , [GEOGRAPHIC_DATA]" at bounding box center [118, 27] width 99 height 9
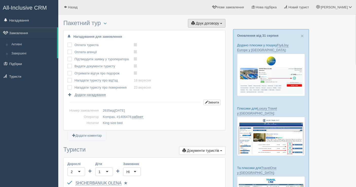
click at [222, 24] on button "Друк договору Друк" at bounding box center [207, 23] width 38 height 9
click at [218, 32] on link "Kompas" at bounding box center [205, 32] width 40 height 8
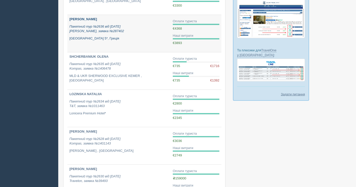
scroll to position [113, 0]
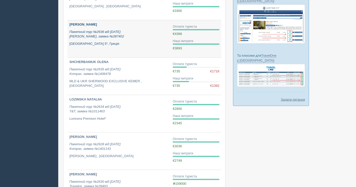
click at [116, 36] on p "Пакетний тур №2636 від [DATE] [PERSON_NAME], заявка №287402" at bounding box center [118, 34] width 99 height 9
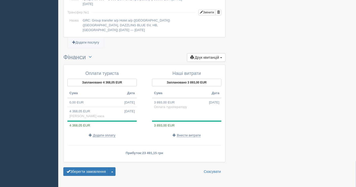
scroll to position [425, 0]
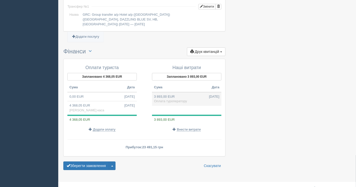
click at [191, 97] on td "3 893,00 EUR 11.08.2025 Оплата туроператору" at bounding box center [186, 99] width 69 height 14
type input "192508.85"
type input "49.45"
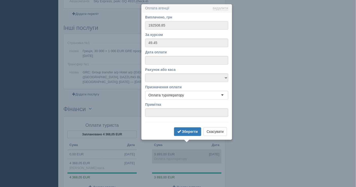
scroll to position [371, 0]
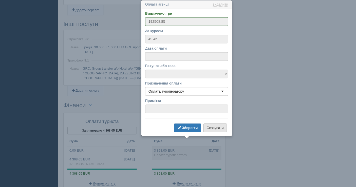
click at [212, 127] on button "Скасувати" at bounding box center [216, 128] width 24 height 9
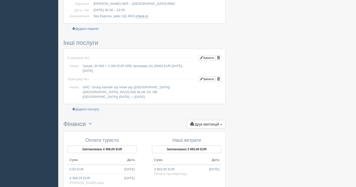
scroll to position [343, 0]
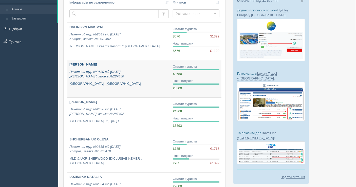
scroll to position [28, 0]
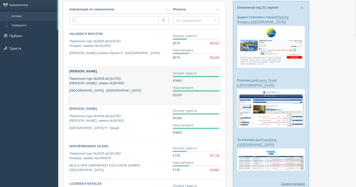
click at [127, 98] on link "[PERSON_NAME] Пакетний тур №2639 від [DATE] [PERSON_NAME], заявка №287450 [GEOG…" at bounding box center [118, 85] width 103 height 37
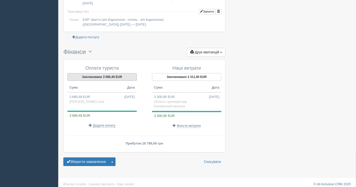
scroll to position [430, 0]
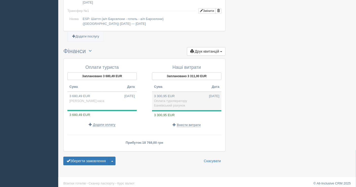
click at [168, 94] on td "3 300,95 EUR 14.08.2025 Оплата туроператору Банківський рахунок" at bounding box center [186, 101] width 69 height 19
type input "163232.00"
type input "49.45"
select select "1598"
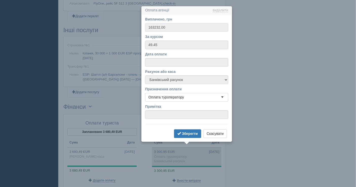
scroll to position [380, 0]
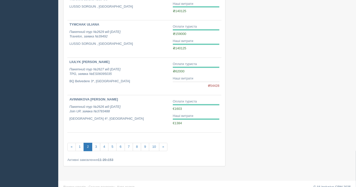
scroll to position [306, 0]
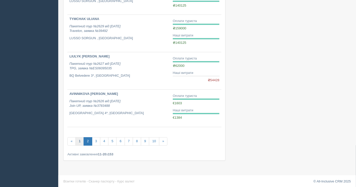
click at [78, 139] on link "1" at bounding box center [80, 142] width 8 height 8
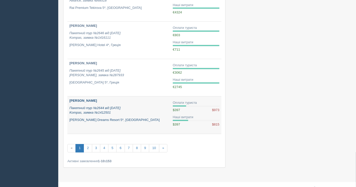
scroll to position [306, 0]
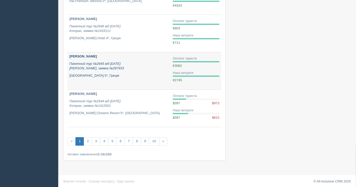
click at [130, 65] on p "Пакетний тур №2645 від [DATE] [PERSON_NAME], заявка №287933" at bounding box center [118, 66] width 99 height 9
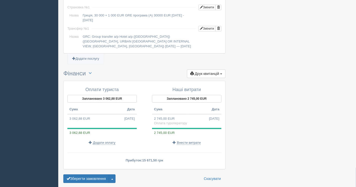
scroll to position [401, 0]
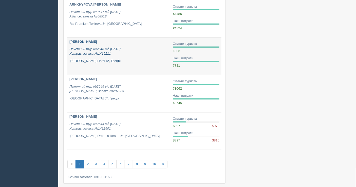
scroll to position [277, 0]
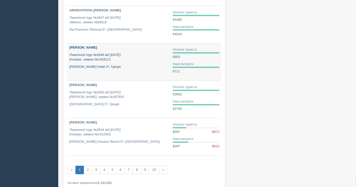
click at [120, 59] on p "Пакетний тур №2646 від [DATE] Kompas, заявка №1416111" at bounding box center [118, 57] width 99 height 9
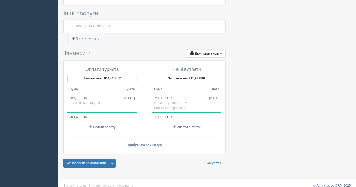
scroll to position [351, 0]
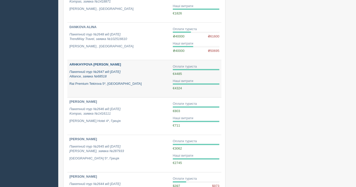
scroll to position [192, 0]
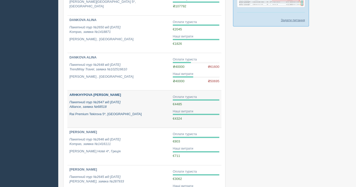
click at [141, 107] on p "Пакетний тур №2647 від 20.08.2025 Alliance, заявка №68518" at bounding box center [118, 104] width 99 height 9
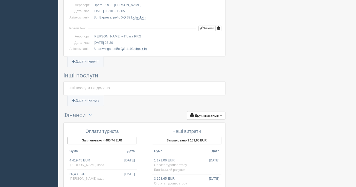
scroll to position [421, 0]
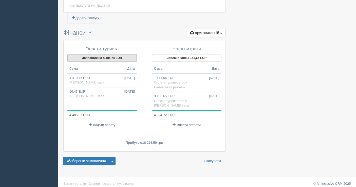
click at [103, 54] on button "Заплановано 4 485,74 EUR" at bounding box center [101, 58] width 69 height 8
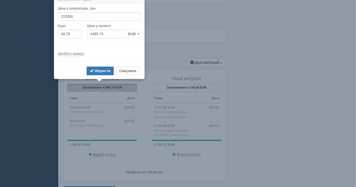
scroll to position [386, 0]
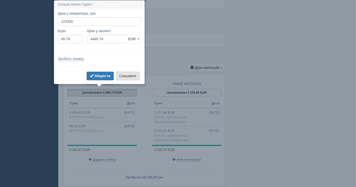
click at [136, 76] on button "Скасувати" at bounding box center [128, 76] width 24 height 9
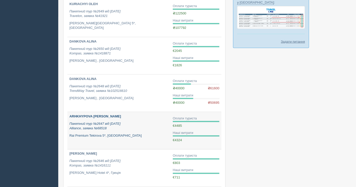
scroll to position [164, 0]
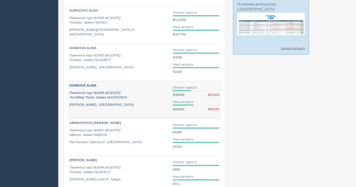
click at [143, 96] on p "Пакетний тур №2648 від 21.08.2025 TrendWay Travel, заявка №102516610" at bounding box center [118, 95] width 99 height 9
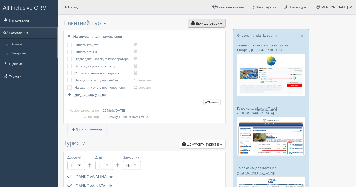
click at [198, 25] on span "Друк договору" at bounding box center [207, 23] width 23 height 4
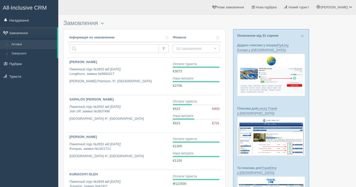
scroll to position [164, 0]
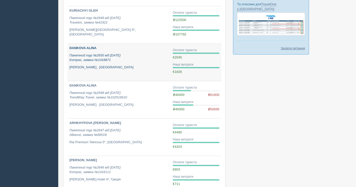
click at [134, 62] on div "DANKOVA [PERSON_NAME] Пакетний тур №2650 від [DATE] Kompas, заявка №1418871 [PE…" at bounding box center [118, 58] width 99 height 24
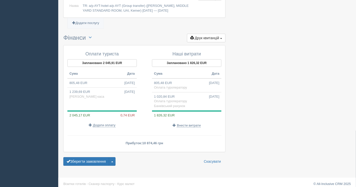
scroll to position [450, 0]
click at [199, 79] on td "805,48 EUR 21.08.2025 Оплата туроператору" at bounding box center [186, 85] width 69 height 14
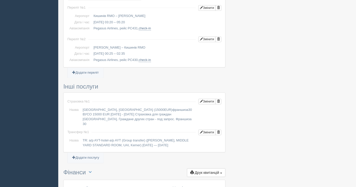
type input "40000.14"
type input "49.66"
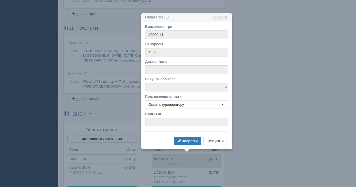
scroll to position [386, 0]
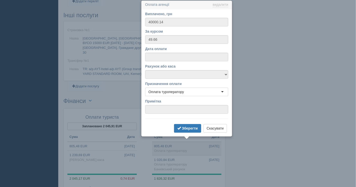
click at [212, 132] on div "Зберегти Скасувати" at bounding box center [186, 129] width 83 height 10
click at [212, 127] on button "Скасувати" at bounding box center [216, 128] width 24 height 9
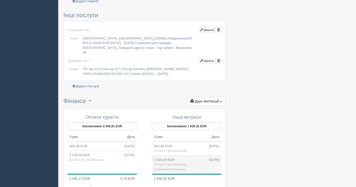
click at [187, 160] on td "1 020,84 EUR 01.09.2025 Оплата туроператору Банківський рахунок" at bounding box center [186, 165] width 69 height 18
type input "50725.54"
type input "49.69"
select select "1598"
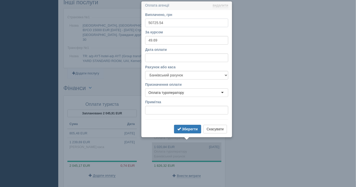
scroll to position [400, 0]
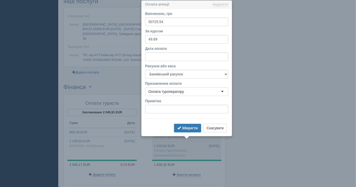
click at [217, 129] on button "Скасувати" at bounding box center [216, 128] width 24 height 9
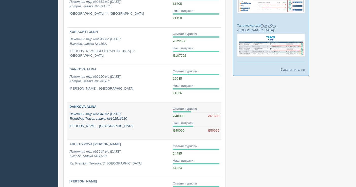
scroll to position [136, 0]
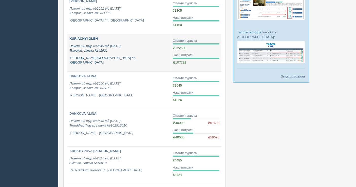
click at [119, 57] on p "[PERSON_NAME][GEOGRAPHIC_DATA] 5*, [GEOGRAPHIC_DATA]" at bounding box center [118, 60] width 99 height 9
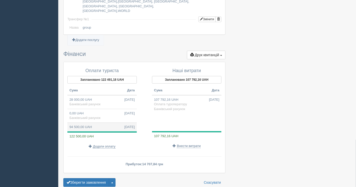
scroll to position [447, 0]
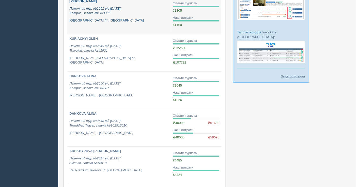
scroll to position [108, 0]
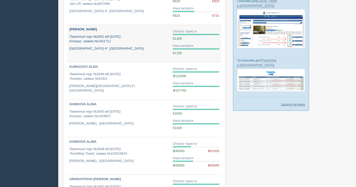
click at [111, 46] on p "[GEOGRAPHIC_DATA] 4*, [GEOGRAPHIC_DATA]" at bounding box center [118, 48] width 99 height 5
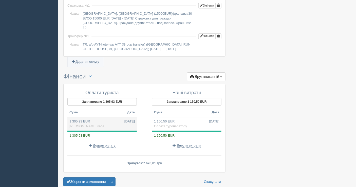
scroll to position [420, 0]
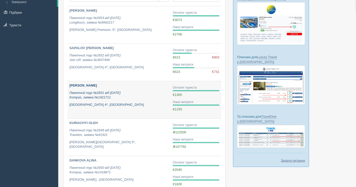
scroll to position [23, 0]
